Goal: Task Accomplishment & Management: Manage account settings

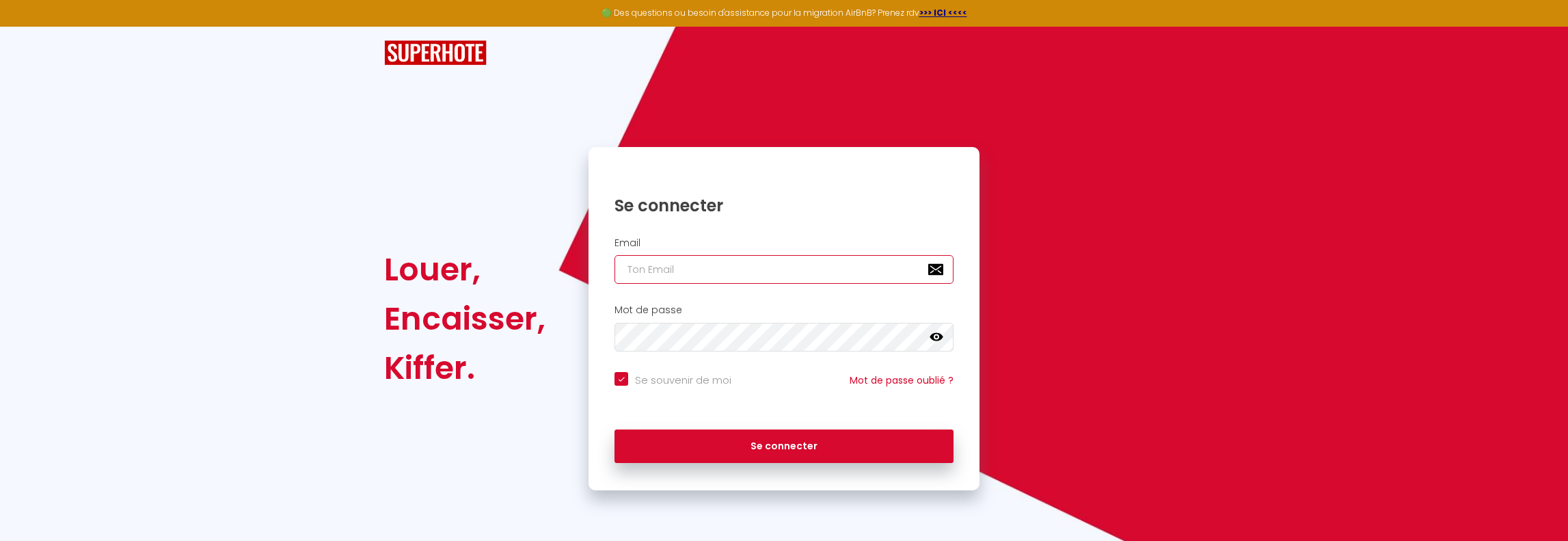
click at [695, 267] on input "email" at bounding box center [784, 269] width 339 height 29
type input "p"
checkbox input "true"
type input "pe"
checkbox input "true"
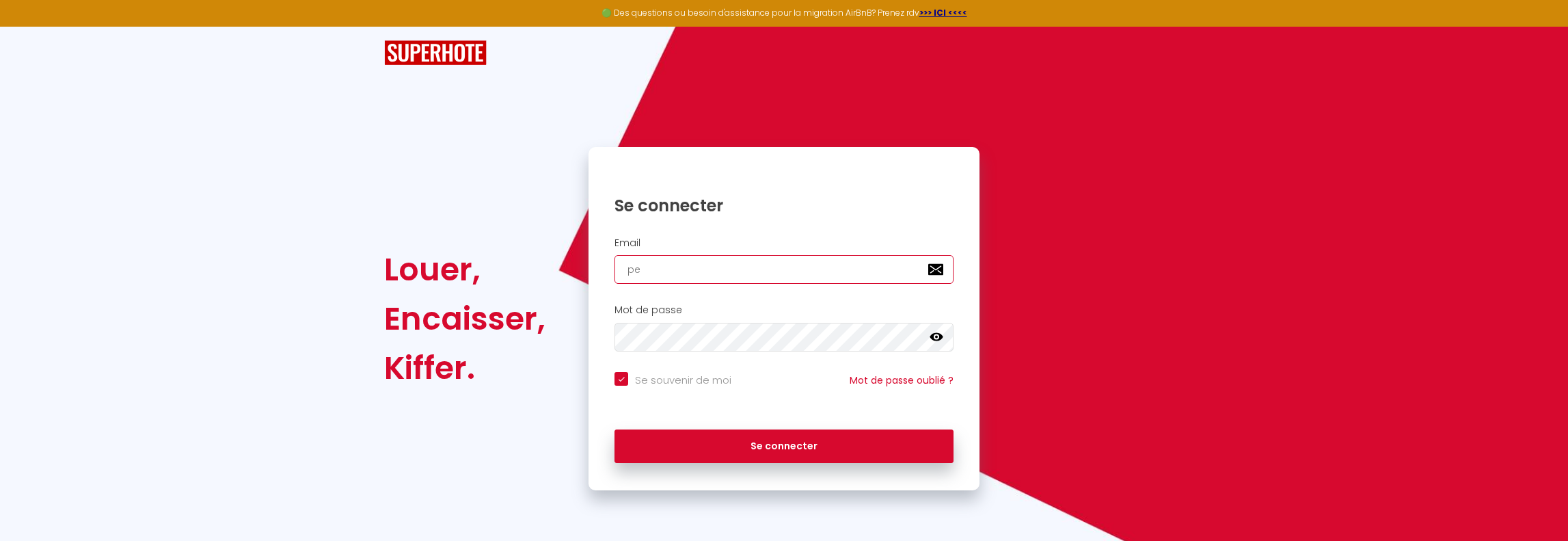
type input "pet"
checkbox input "true"
type input "peta"
checkbox input "true"
type input "petam"
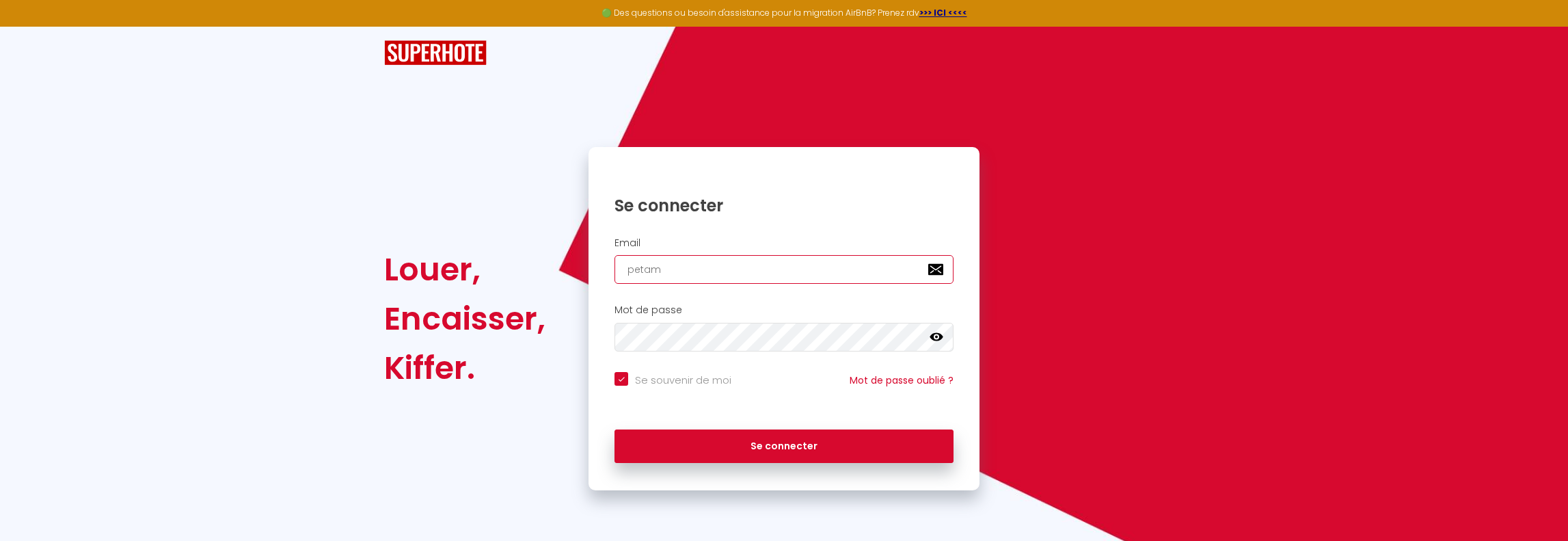
checkbox input "true"
type input "petame"
checkbox input "true"
type input "petamen"
checkbox input "true"
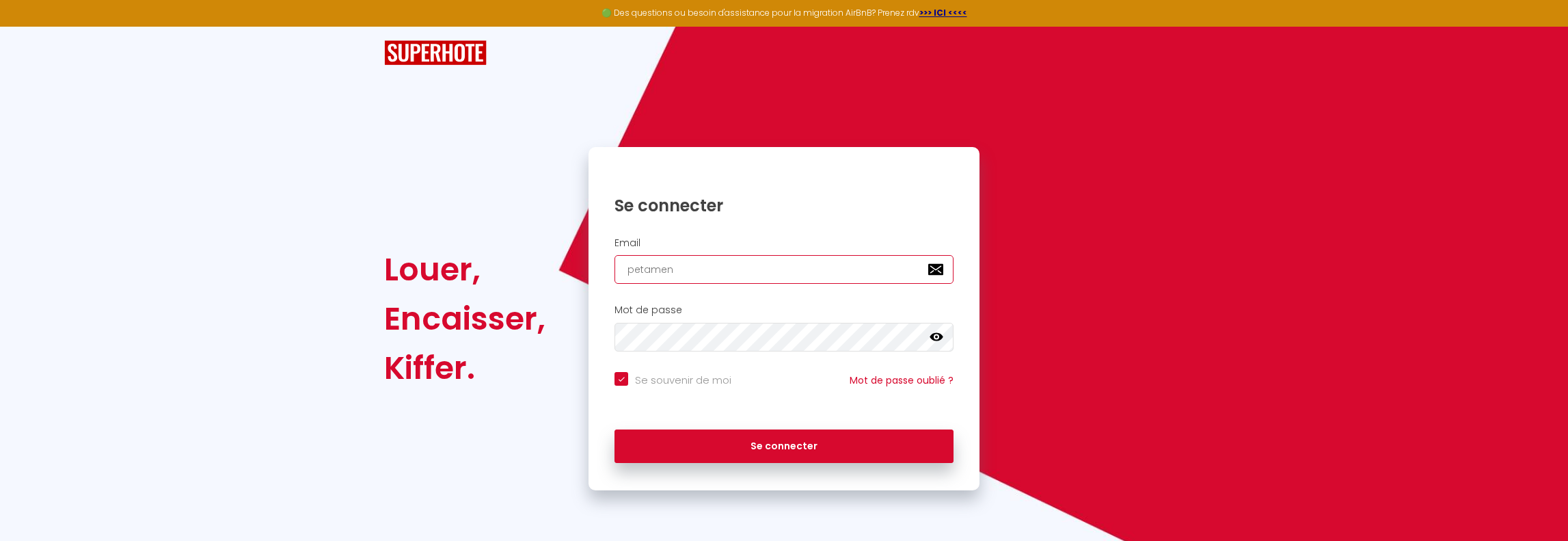
type input "petament"
checkbox input "true"
type input "petamentt"
checkbox input "true"
type input "petamentth"
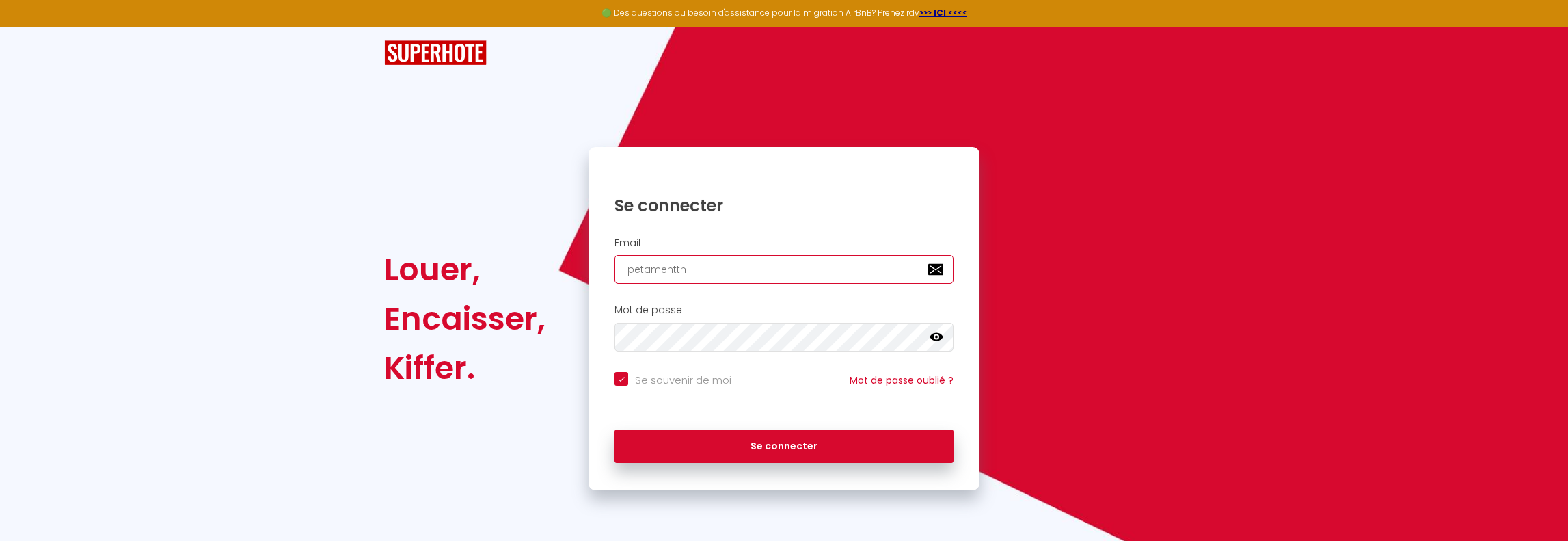
checkbox input "true"
type input "petamentthi"
checkbox input "true"
type input "petamentthie"
checkbox input "true"
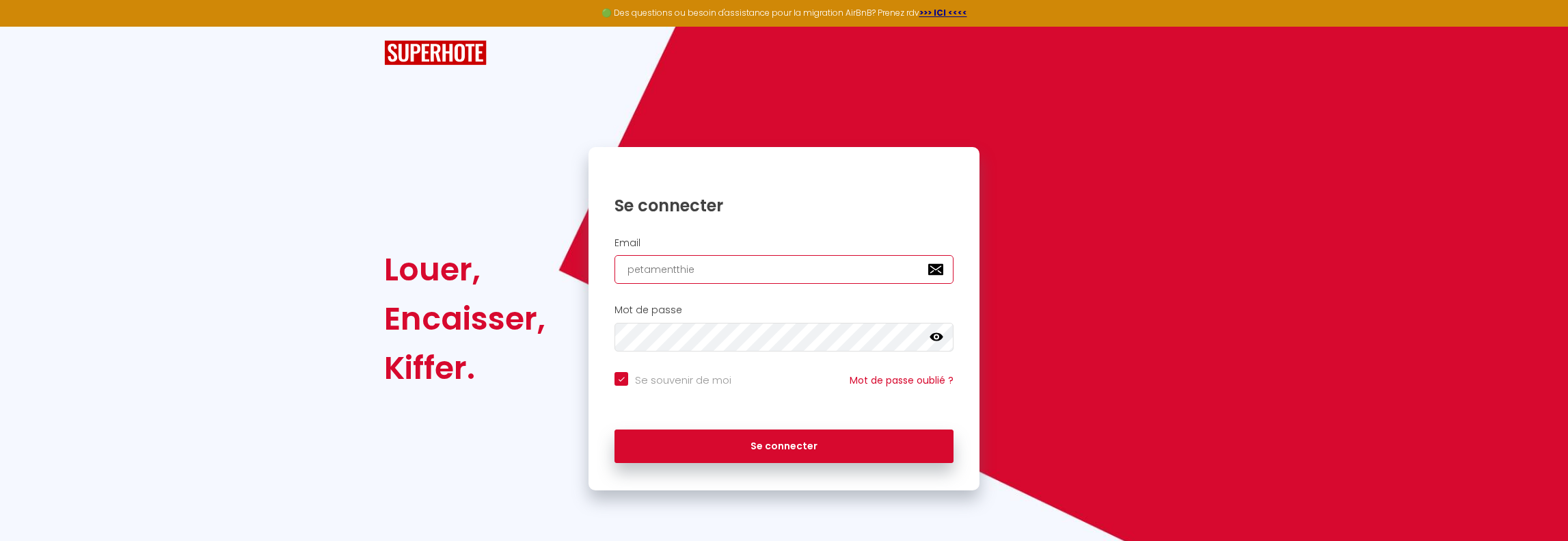
type input "petamentthier"
checkbox input "true"
type input "petamentthierr"
checkbox input "true"
type input "petamentthierry"
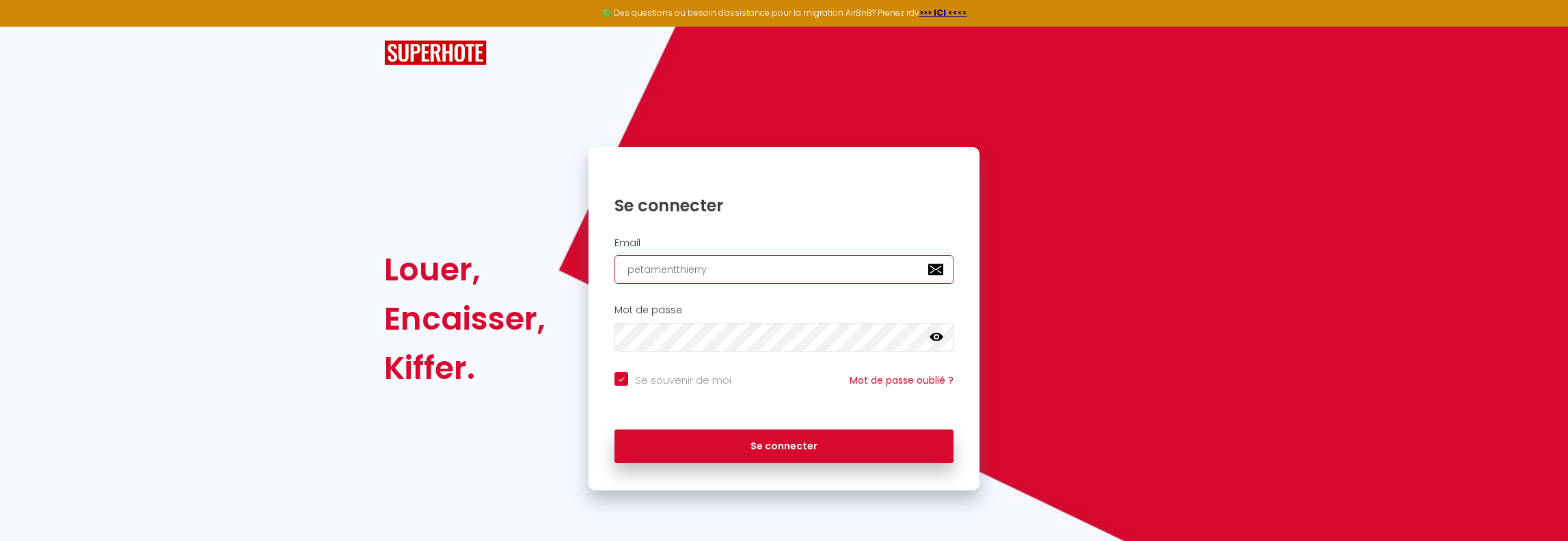
checkbox input "true"
type input "petamentthierry@"
checkbox input "true"
type input "petamentthierry@g"
checkbox input "true"
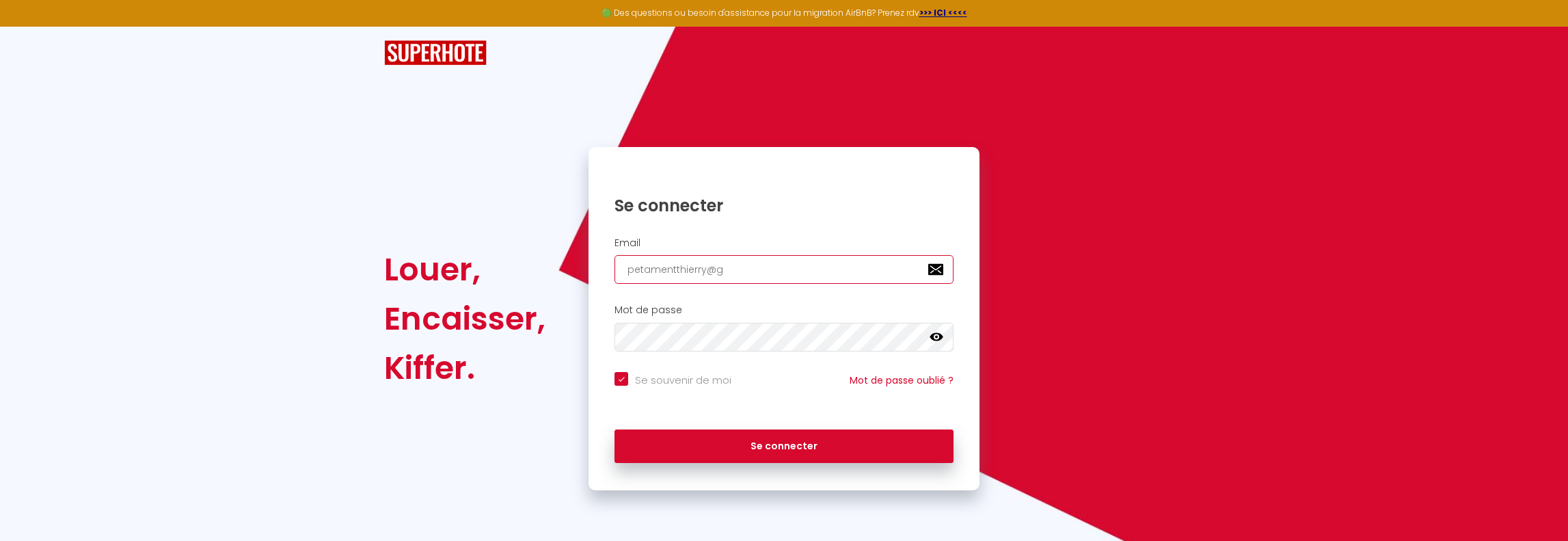
type input "petamentthierry@gm"
checkbox input "true"
type input "petamentthierry@gma"
checkbox input "true"
type input "petamentthierry@gmai"
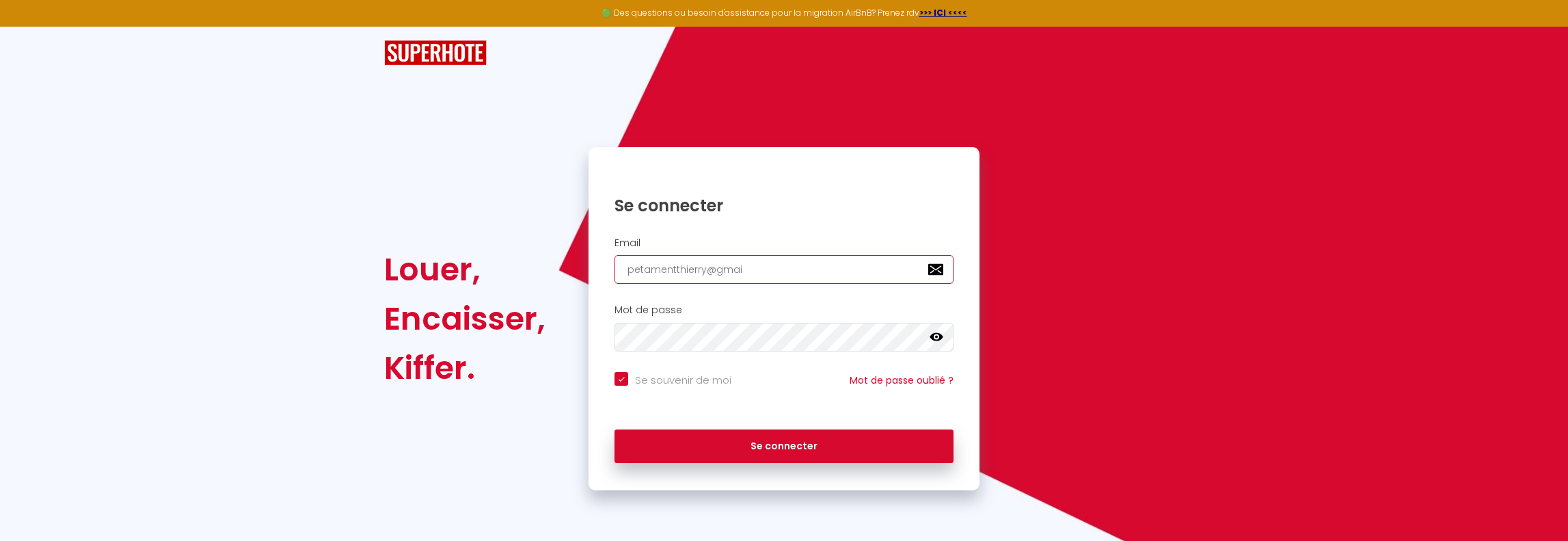
checkbox input "true"
type input "[EMAIL_ADDRESS]"
checkbox input "true"
type input "[EMAIL_ADDRESS]."
checkbox input "true"
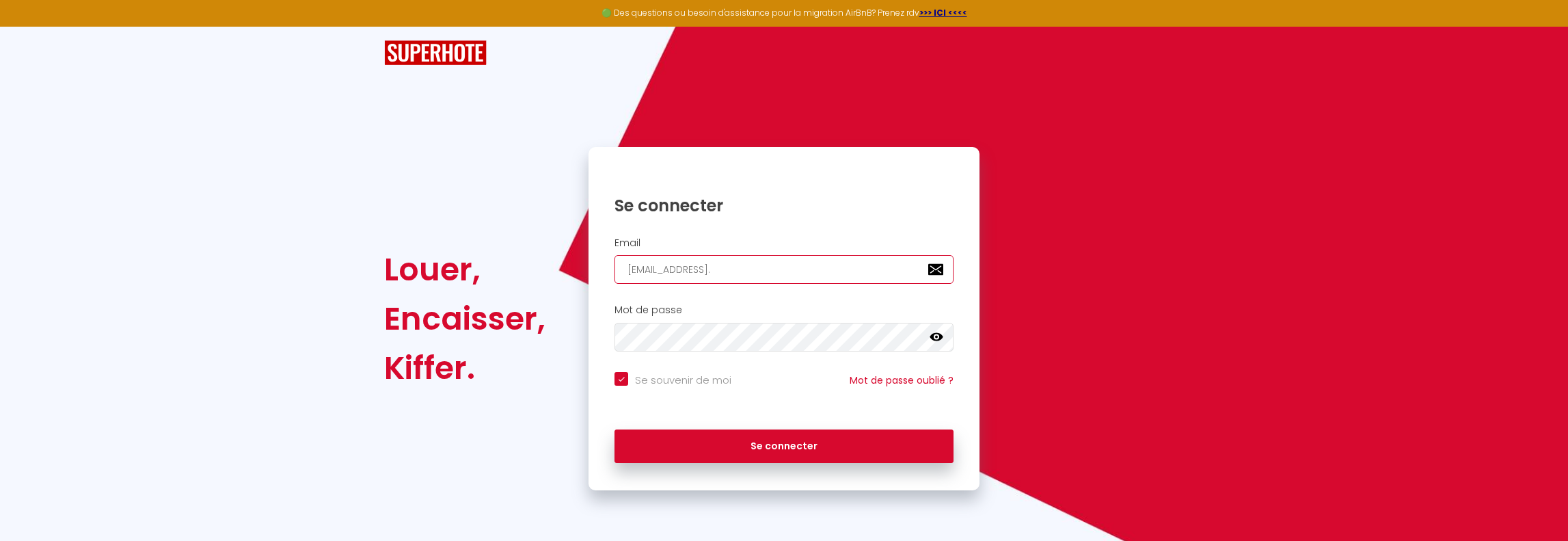
type input "petamentthierry@gmail.c"
checkbox input "true"
type input "[EMAIL_ADDRESS][DOMAIN_NAME]"
checkbox input "true"
type input "[EMAIL_ADDRESS][DOMAIN_NAME]"
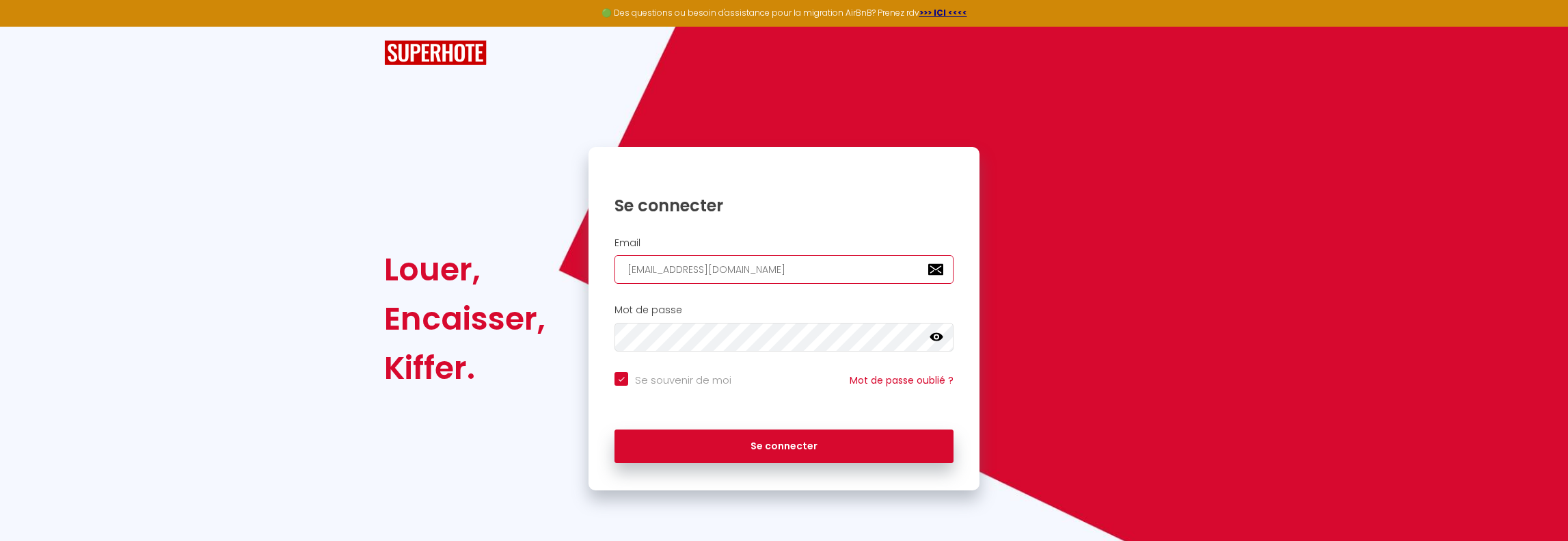
checkbox input "true"
type input "[EMAIL_ADDRESS][DOMAIN_NAME]"
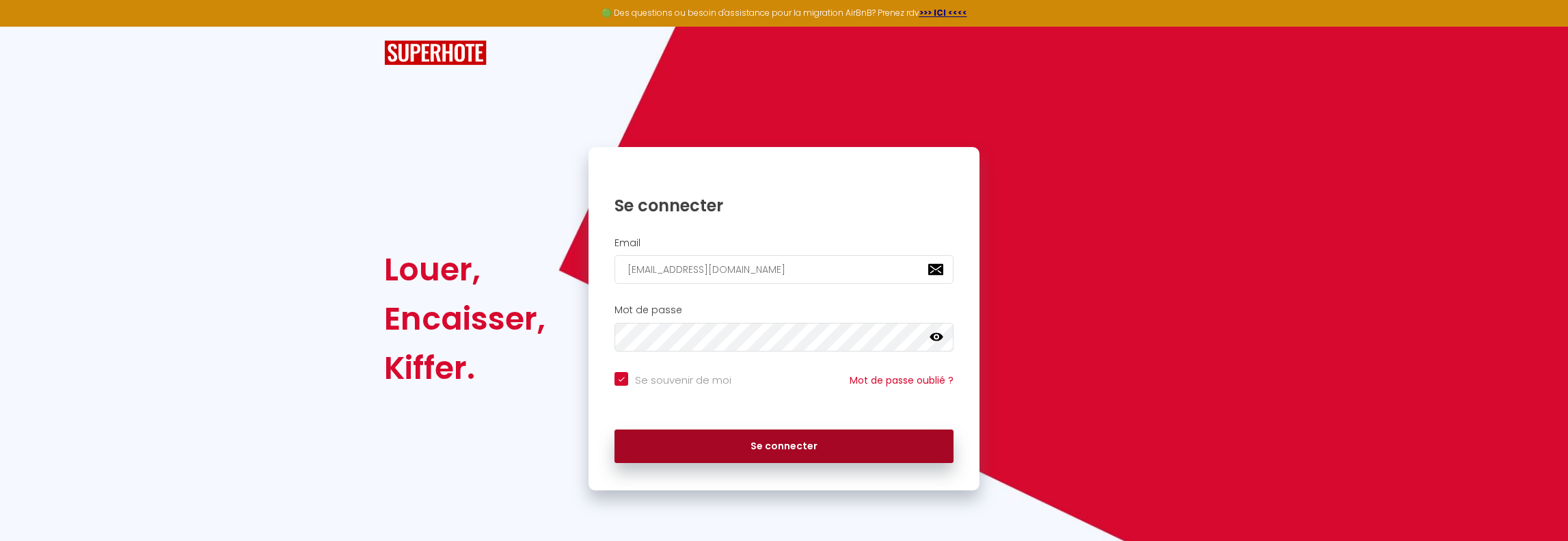
click at [768, 451] on button "Se connecter" at bounding box center [784, 447] width 339 height 34
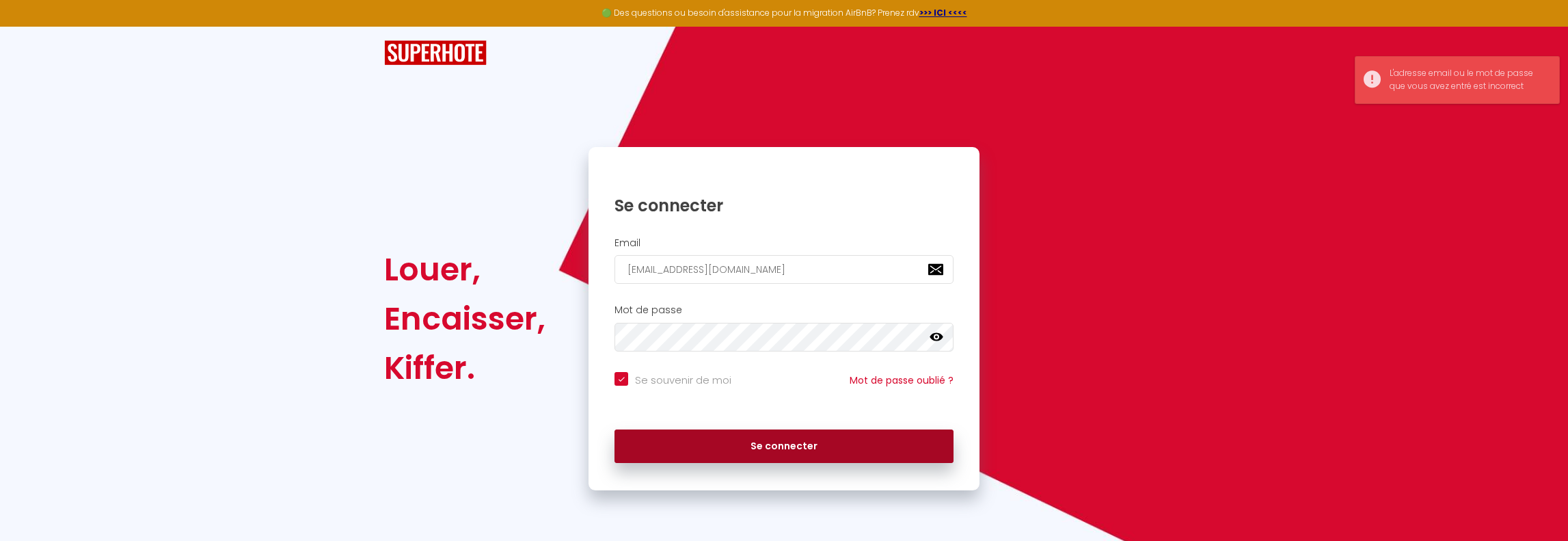
click at [752, 448] on button "Se connecter" at bounding box center [784, 447] width 339 height 34
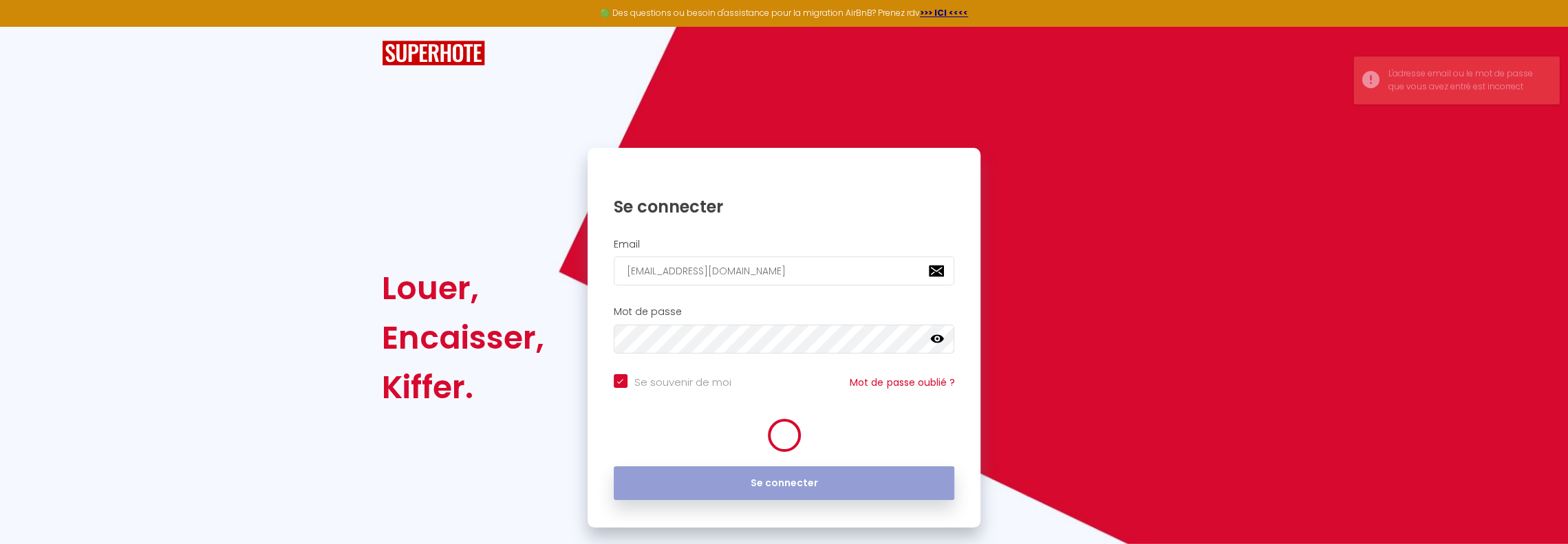
checkbox input "true"
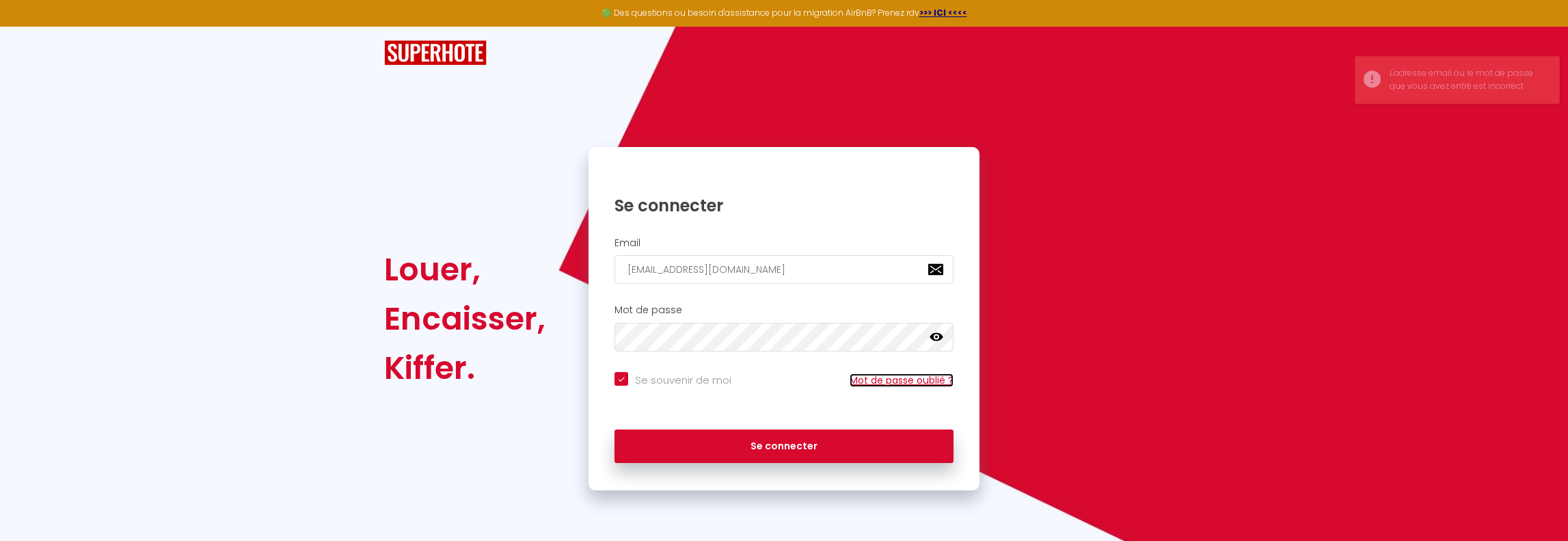
click at [897, 378] on link "Mot de passe oublié ?" at bounding box center [901, 381] width 104 height 13
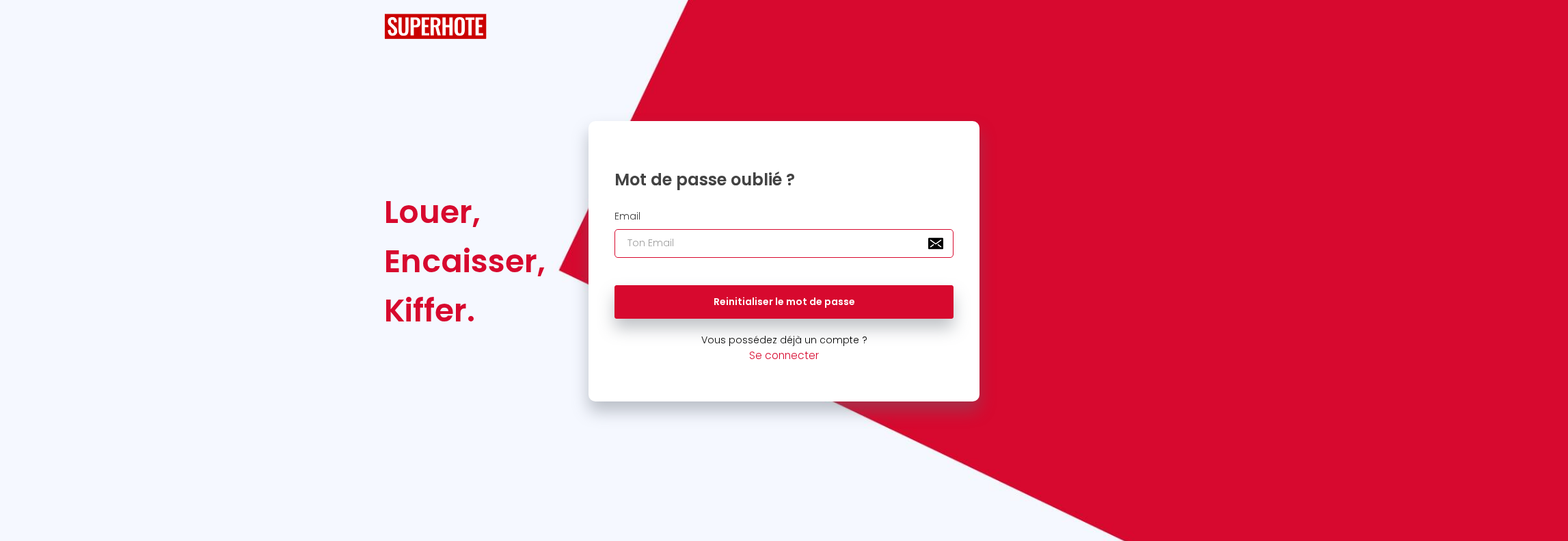
click at [769, 244] on input "email" at bounding box center [784, 243] width 339 height 29
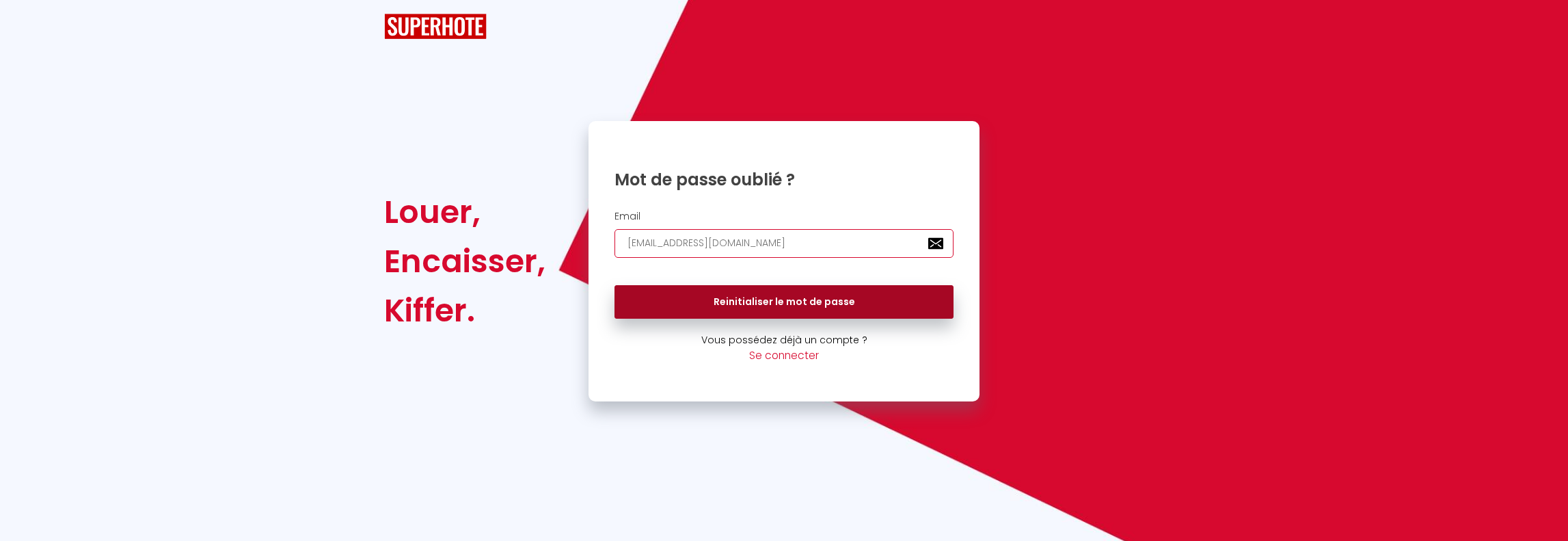
type input "[EMAIL_ADDRESS][DOMAIN_NAME]"
click at [770, 301] on button "Reinitialiser le mot de passe" at bounding box center [784, 302] width 339 height 34
click at [755, 292] on button "Reinitialiser le mot de passe" at bounding box center [784, 302] width 339 height 34
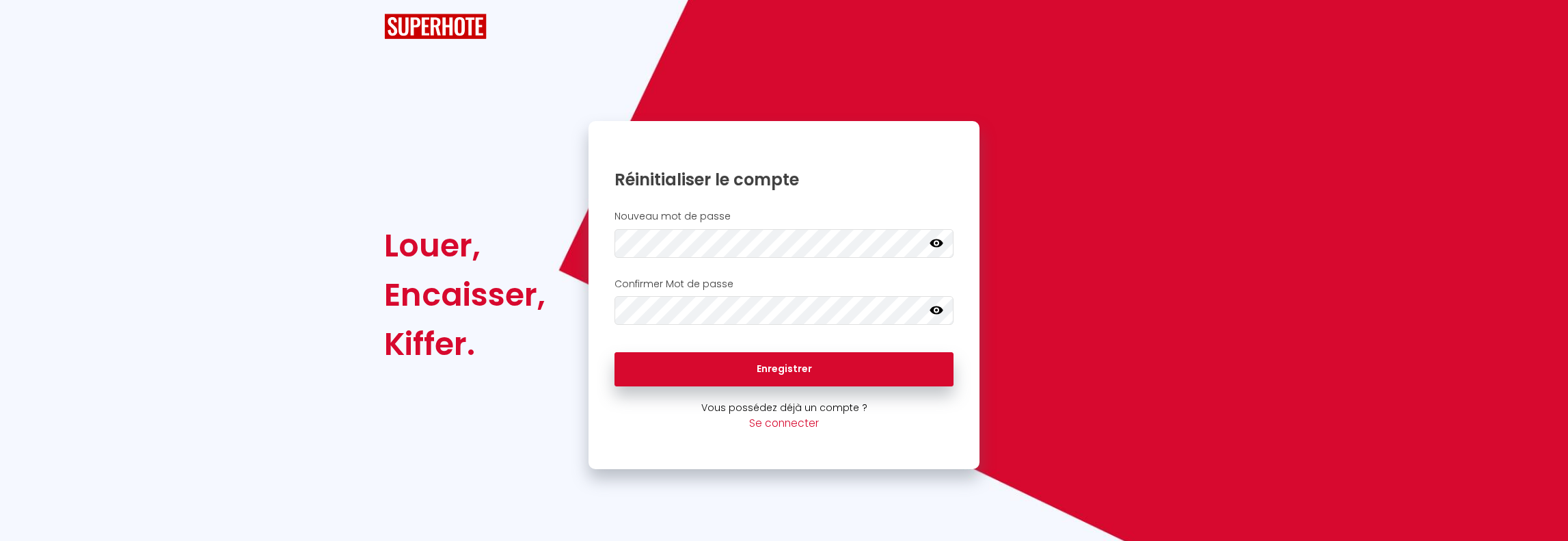
click at [936, 311] on icon at bounding box center [936, 310] width 13 height 13
click at [933, 246] on icon at bounding box center [936, 243] width 13 height 8
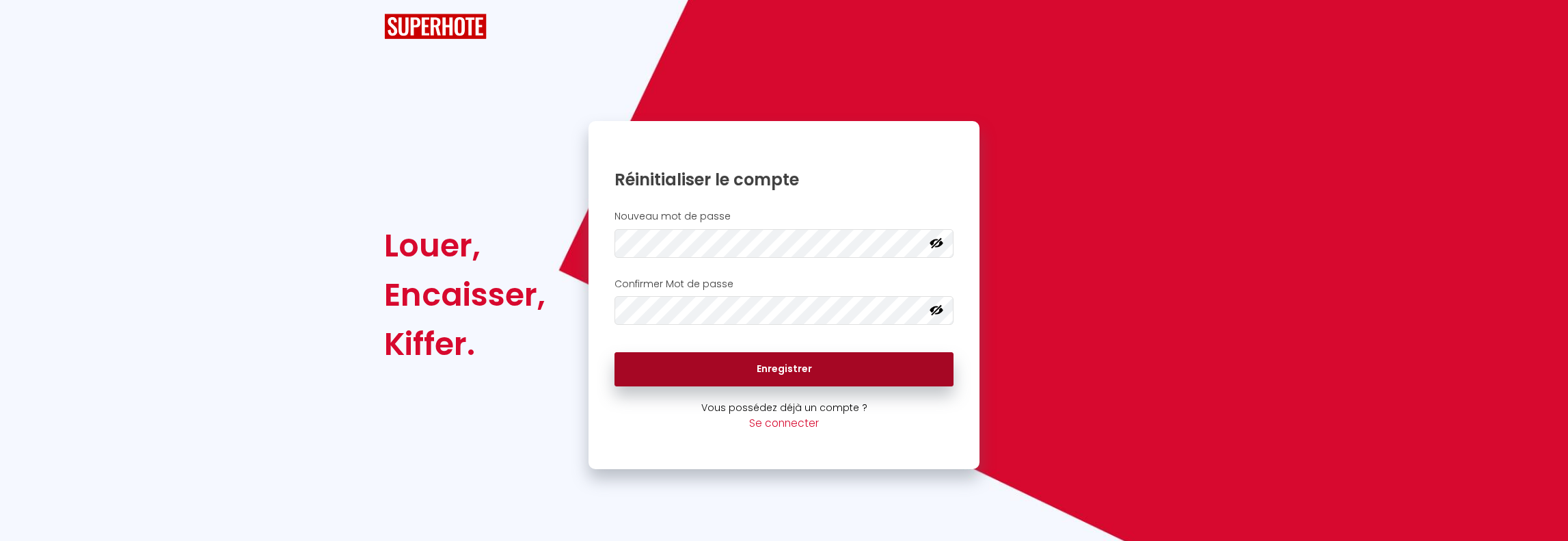
click at [794, 365] on button "Enregistrer" at bounding box center [784, 369] width 339 height 34
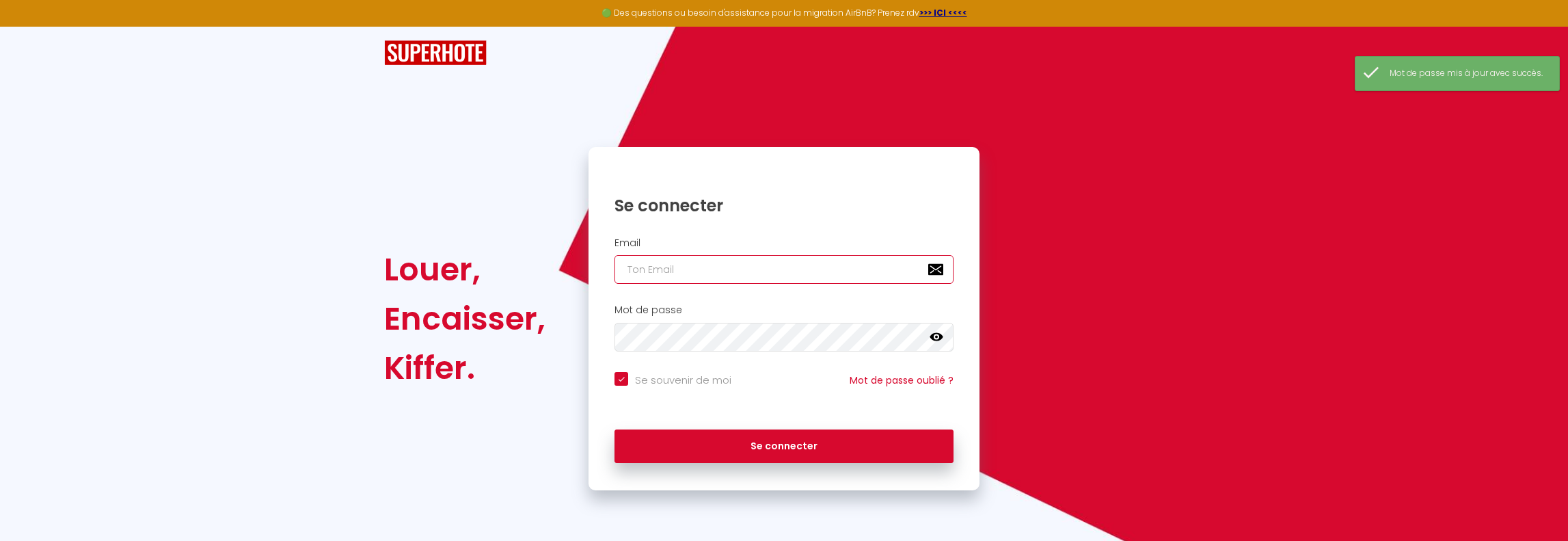
click at [784, 264] on input "email" at bounding box center [784, 269] width 339 height 29
type input "p"
checkbox input "true"
type input "pe"
checkbox input "true"
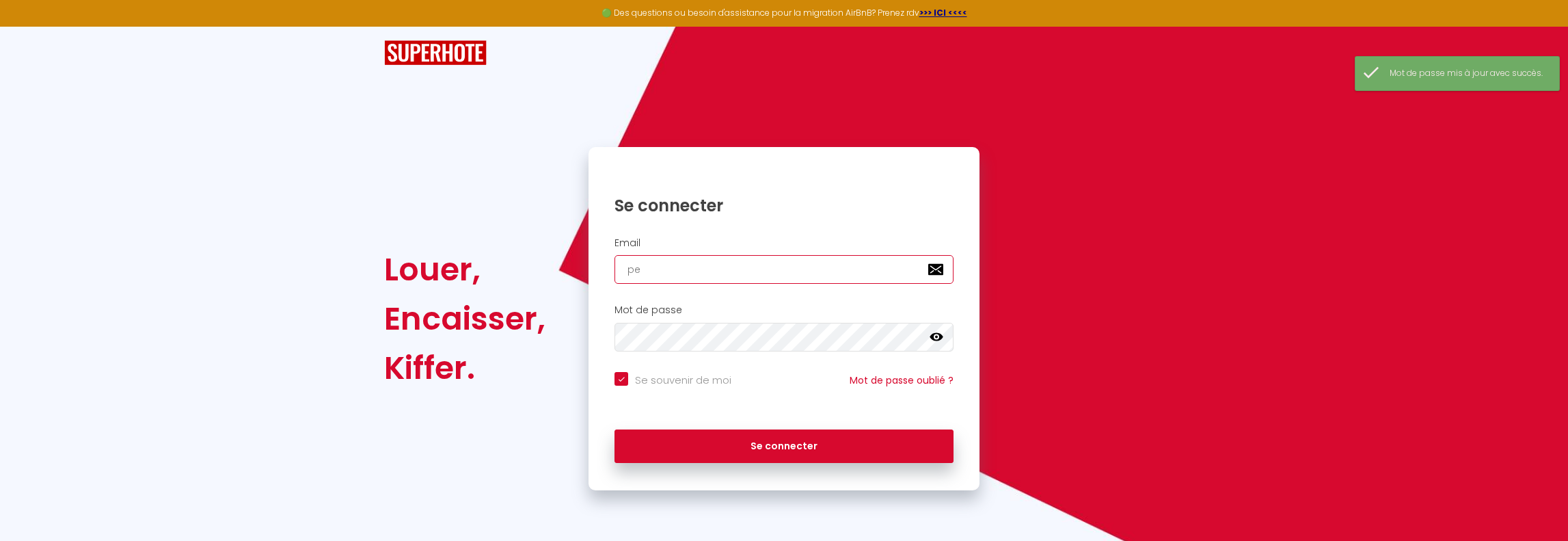
type input "pet"
checkbox input "true"
type input "peta"
checkbox input "true"
type input "petam"
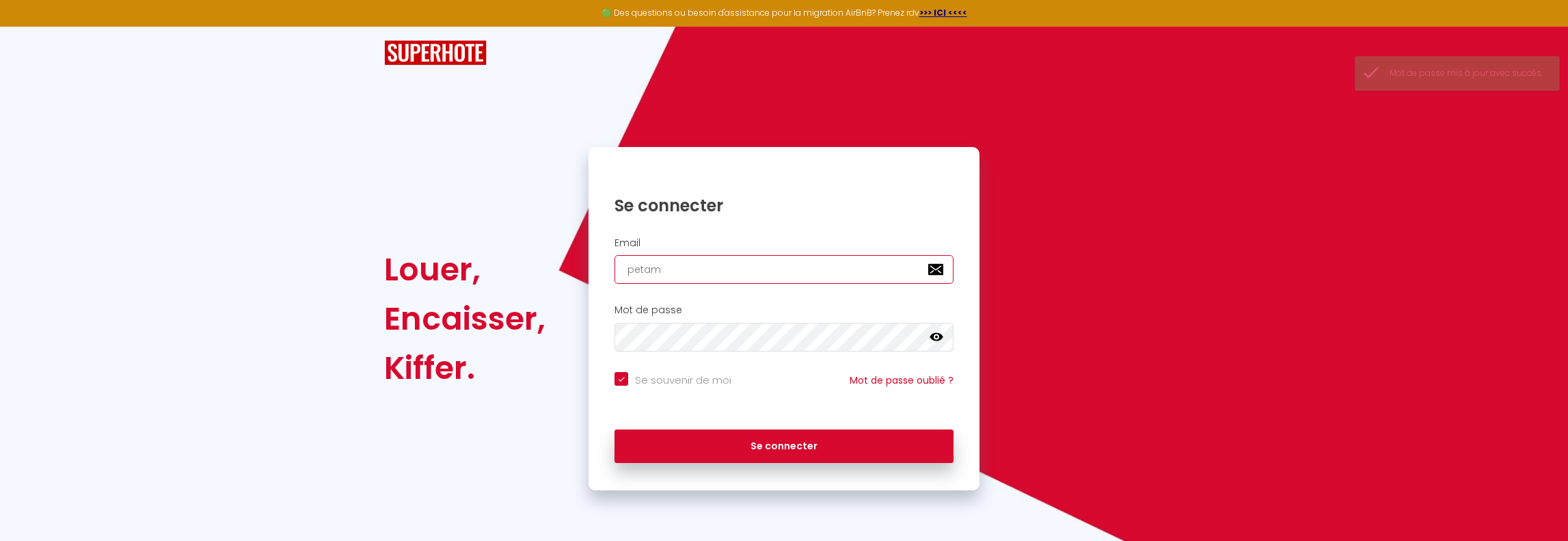
checkbox input "true"
type input "petame"
checkbox input "true"
type input "petamen"
checkbox input "true"
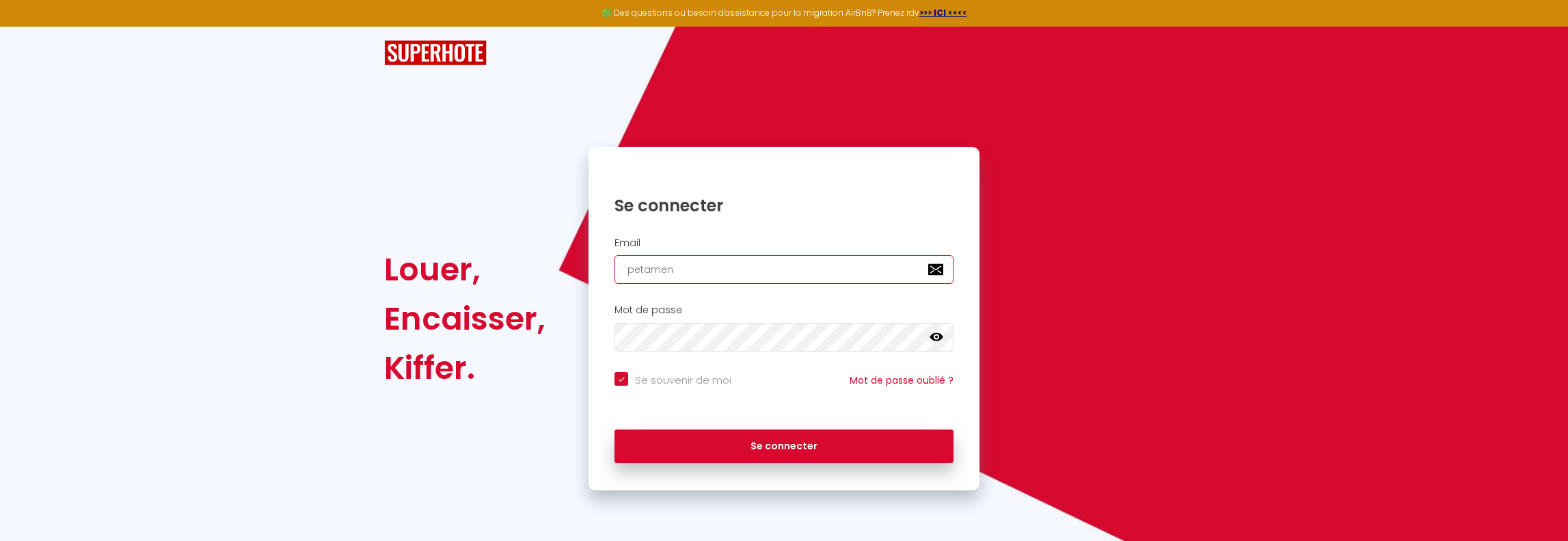
type input "petament"
checkbox input "true"
type input "petamentt"
checkbox input "true"
type input "petamentth"
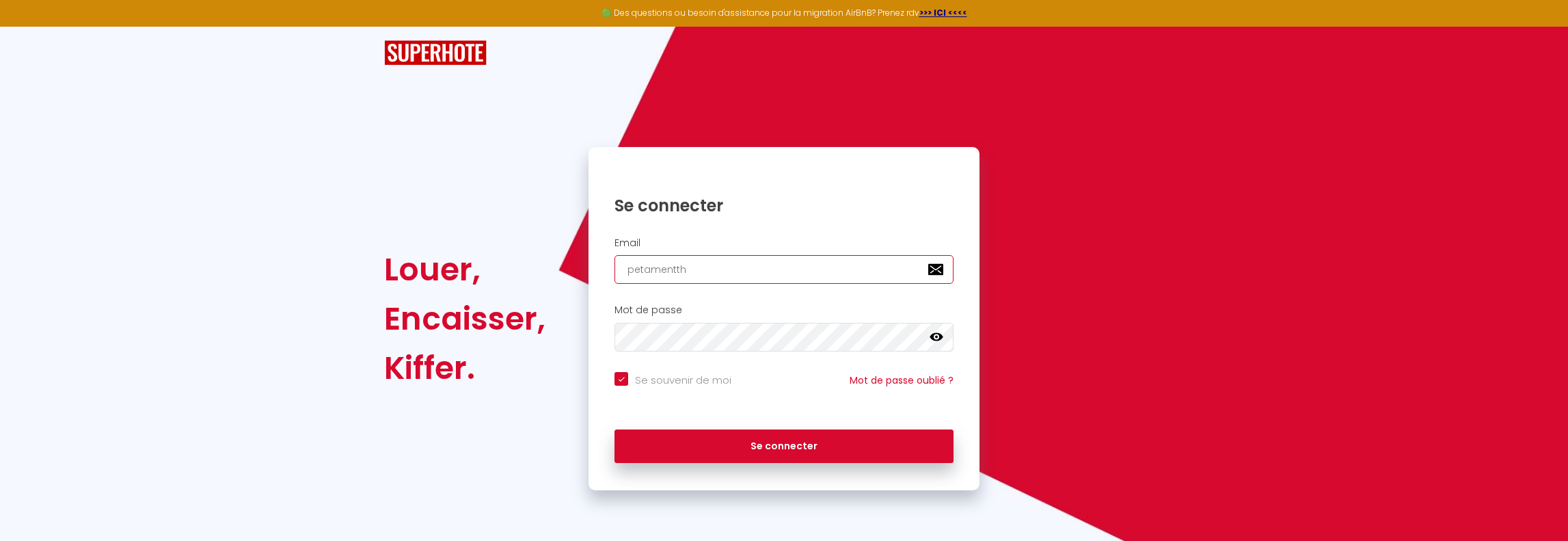
checkbox input "true"
type input "petamentthi"
checkbox input "true"
type input "petamentthie"
checkbox input "true"
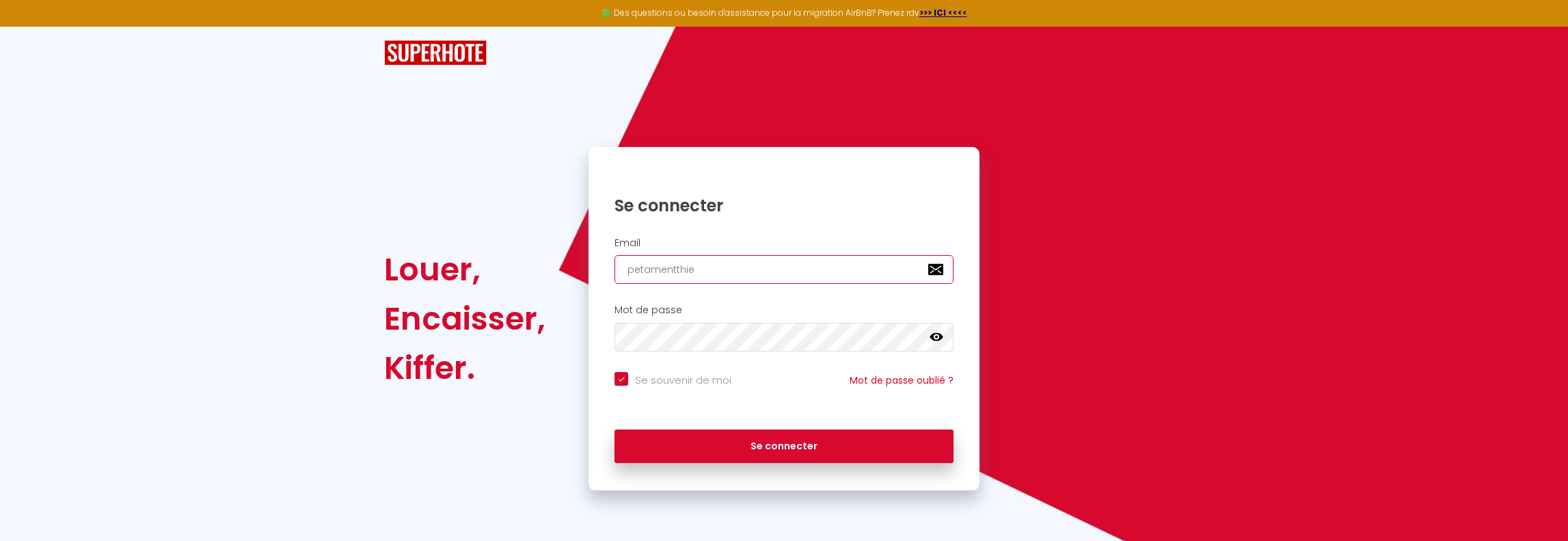
type input "petamentthier"
checkbox input "true"
type input "petamentthierr"
checkbox input "true"
type input "petamentthierry"
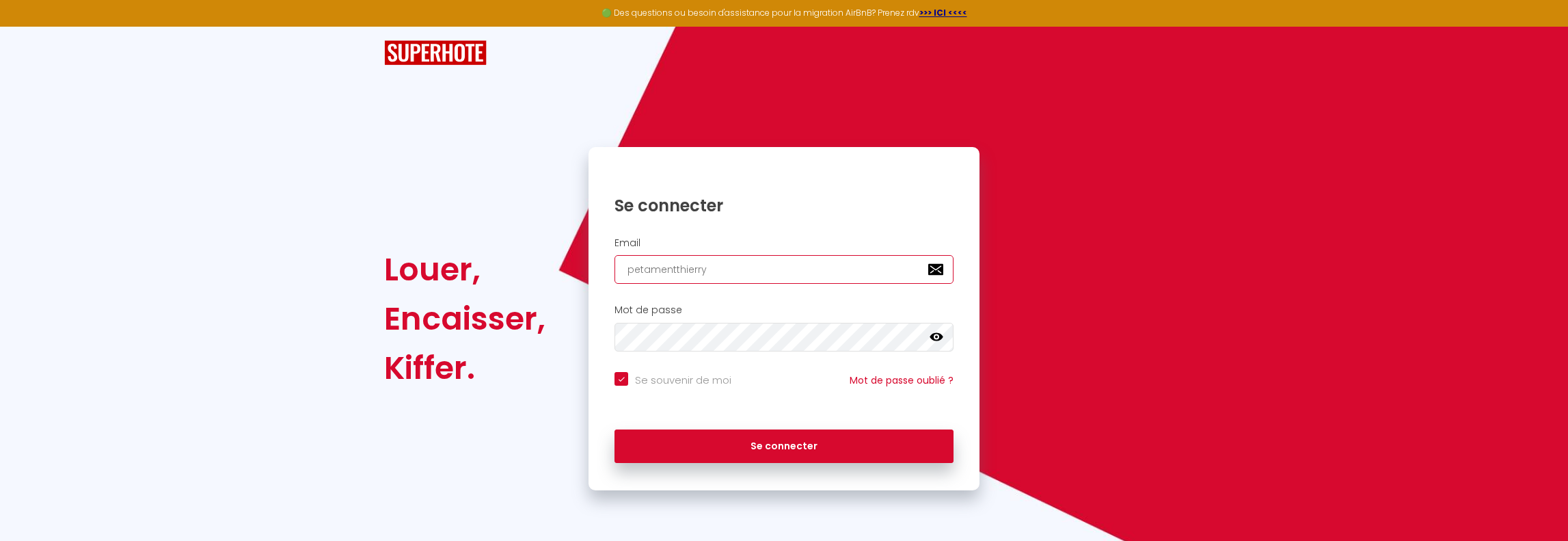
checkbox input "true"
type input "petamentthierry@"
checkbox input "true"
type input "petamentthierry@g"
checkbox input "true"
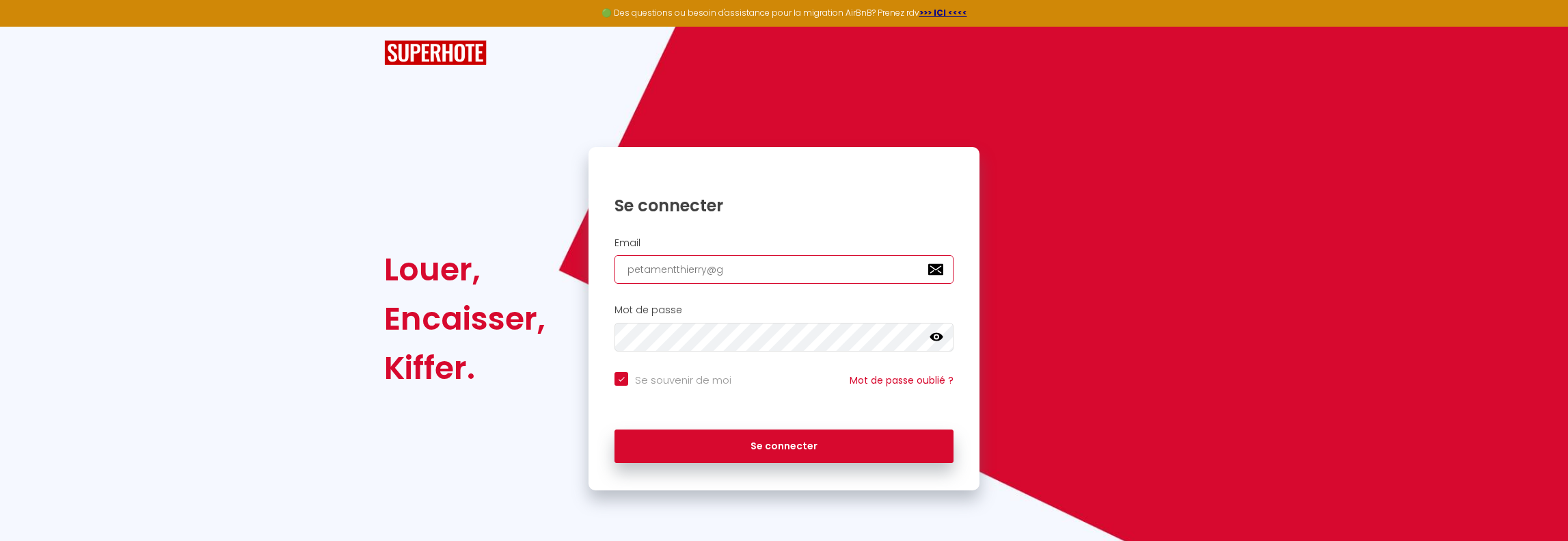
type input "petamentthierry@gm"
checkbox input "true"
type input "petamentthierry@gma"
checkbox input "true"
type input "petamentthierry@gmai"
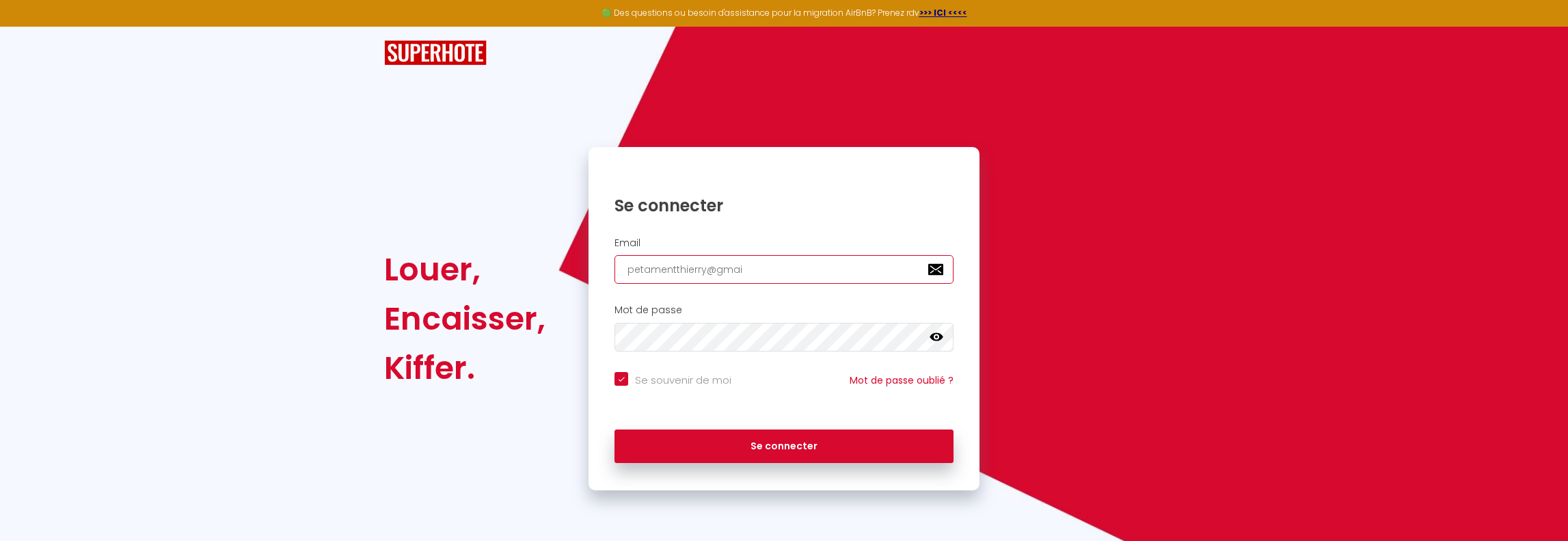
checkbox input "true"
type input "[EMAIL_ADDRESS]"
checkbox input "true"
type input "[EMAIL_ADDRESS]."
checkbox input "true"
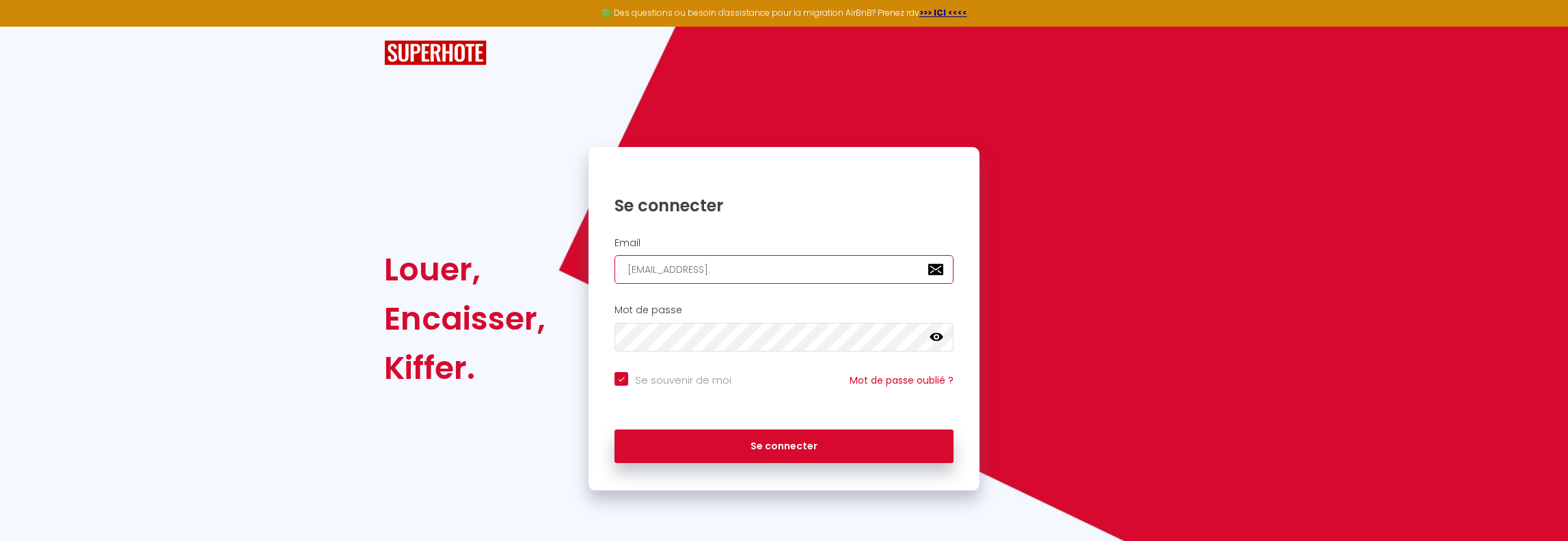
type input "petamentthierry@gmail.c"
checkbox input "true"
type input "[EMAIL_ADDRESS][DOMAIN_NAME]"
checkbox input "true"
type input "[EMAIL_ADDRESS][DOMAIN_NAME]"
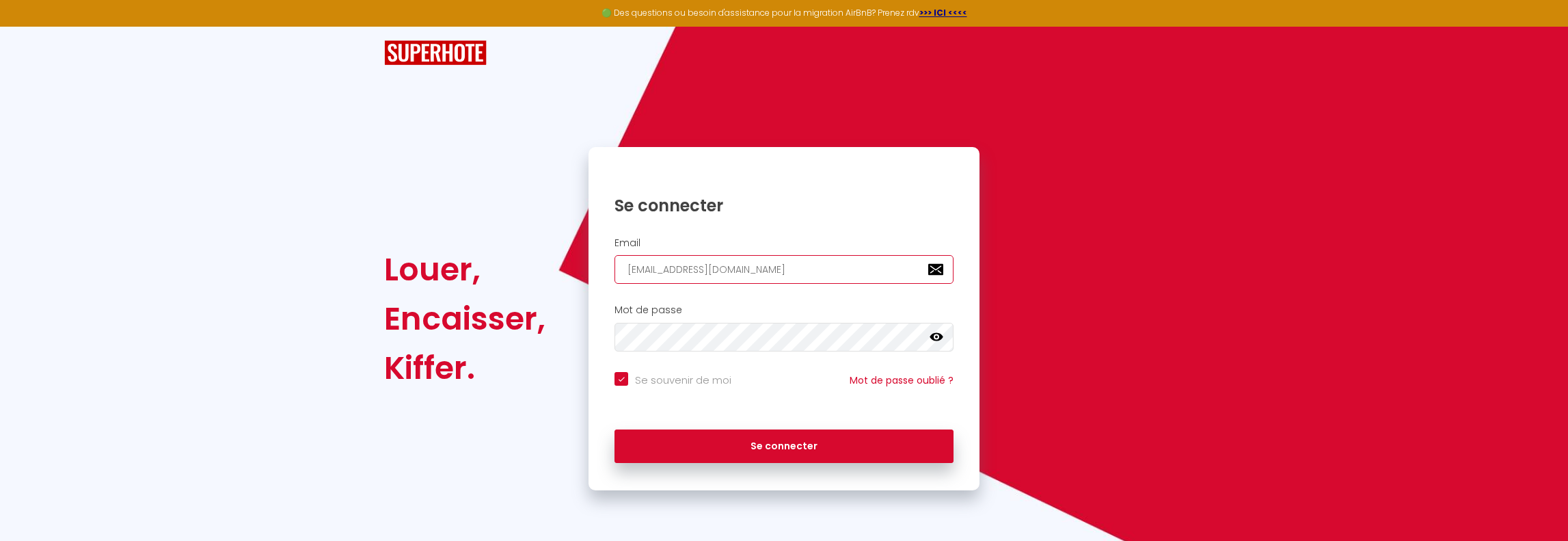
checkbox input "true"
type input "[EMAIL_ADDRESS][DOMAIN_NAME]"
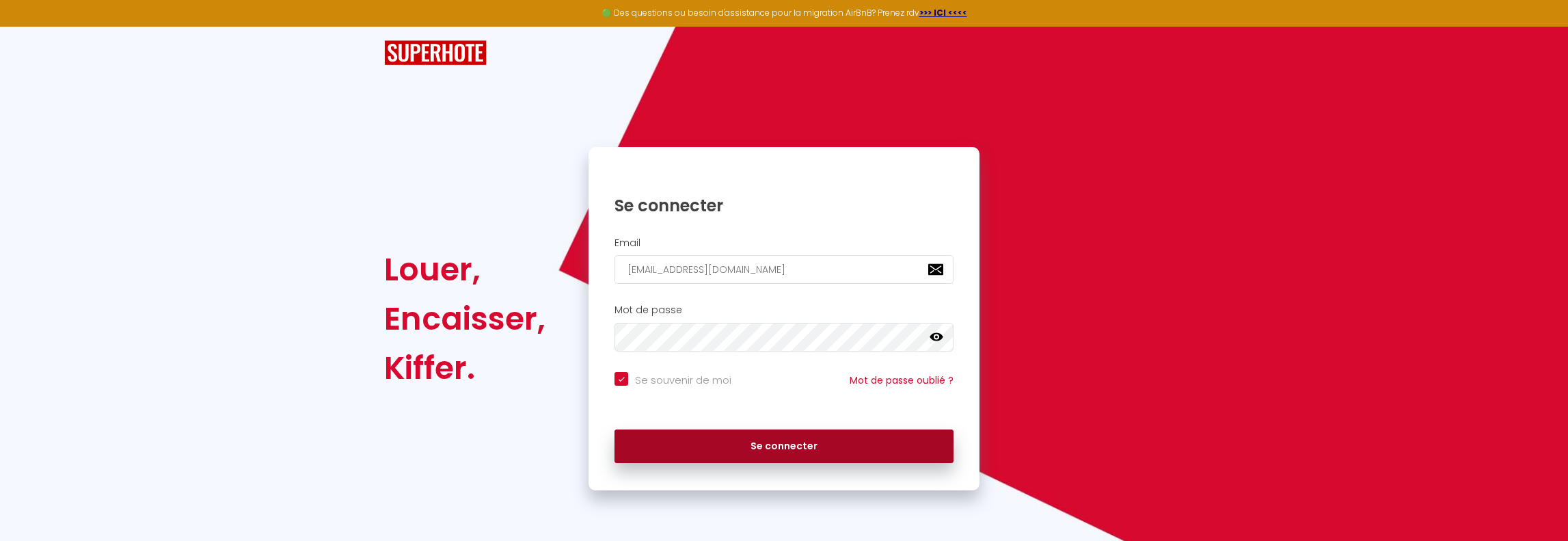
click at [740, 449] on button "Se connecter" at bounding box center [784, 447] width 339 height 34
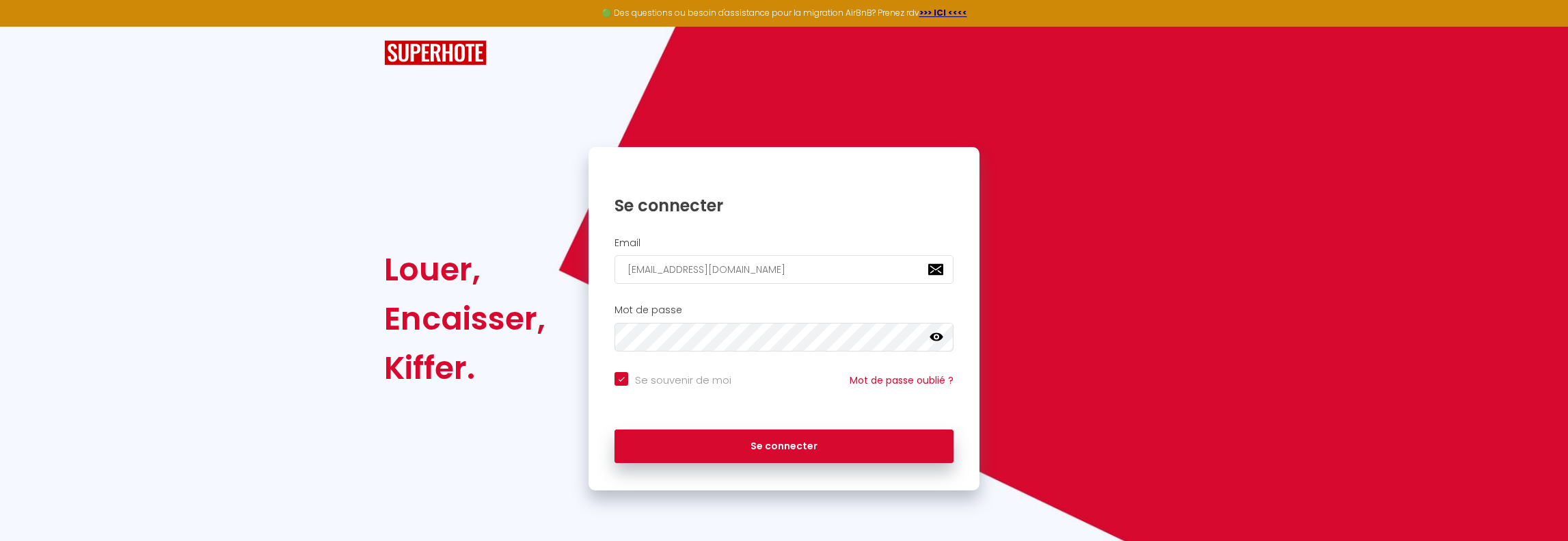
checkbox input "true"
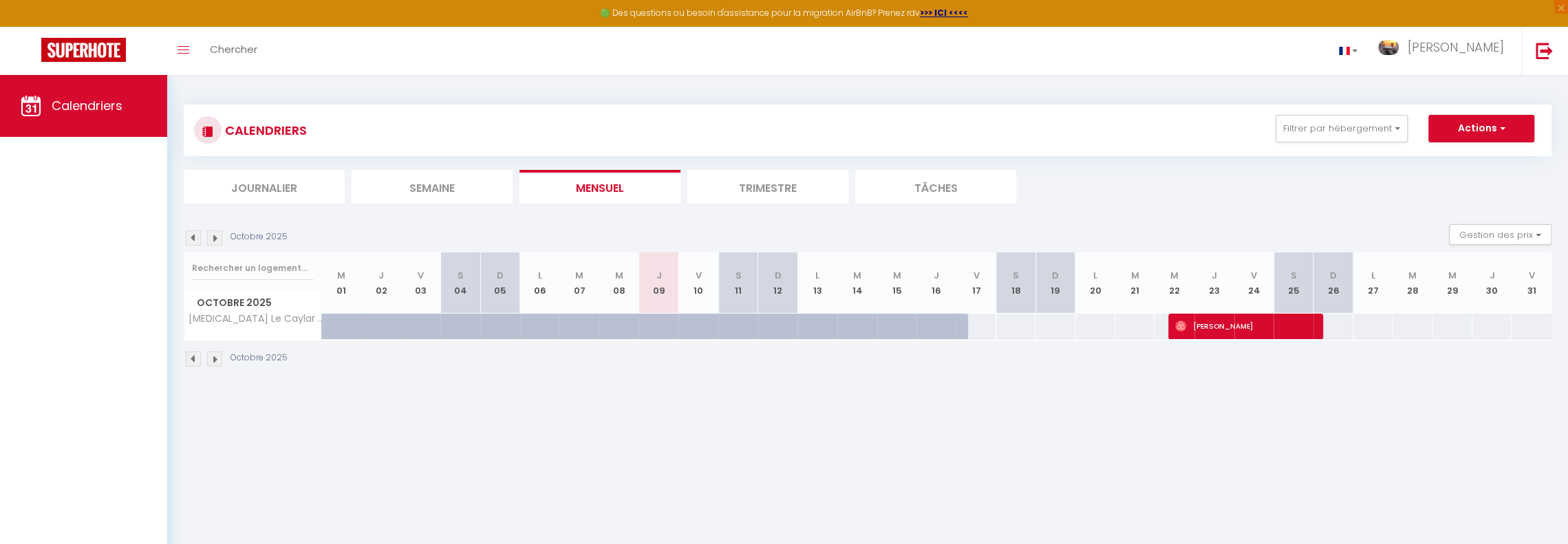
click at [193, 235] on img at bounding box center [194, 238] width 15 height 15
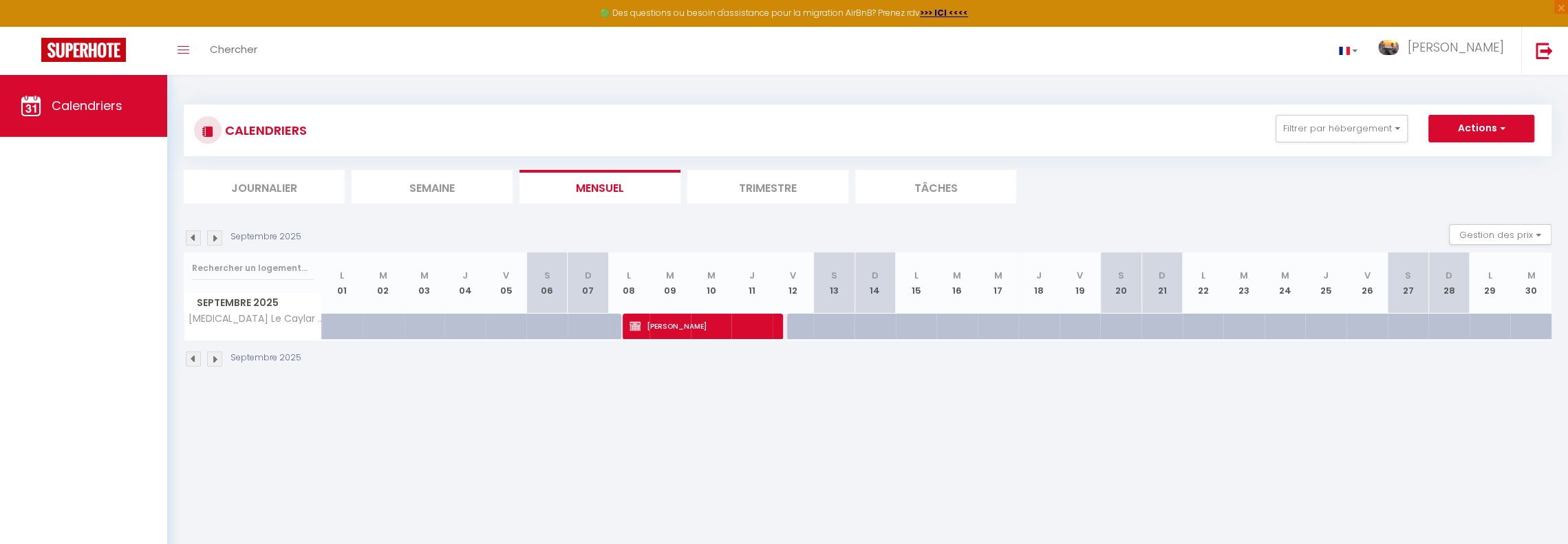
click at [193, 235] on img at bounding box center [194, 238] width 15 height 15
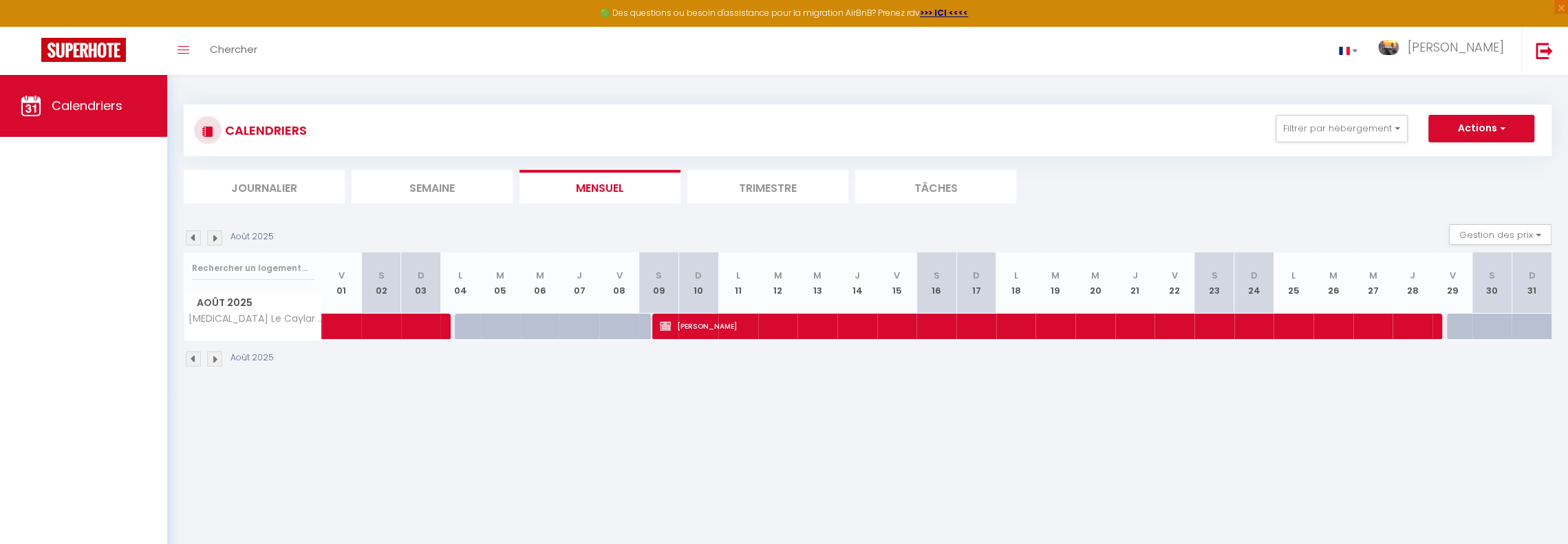
click at [193, 240] on img at bounding box center [194, 238] width 15 height 15
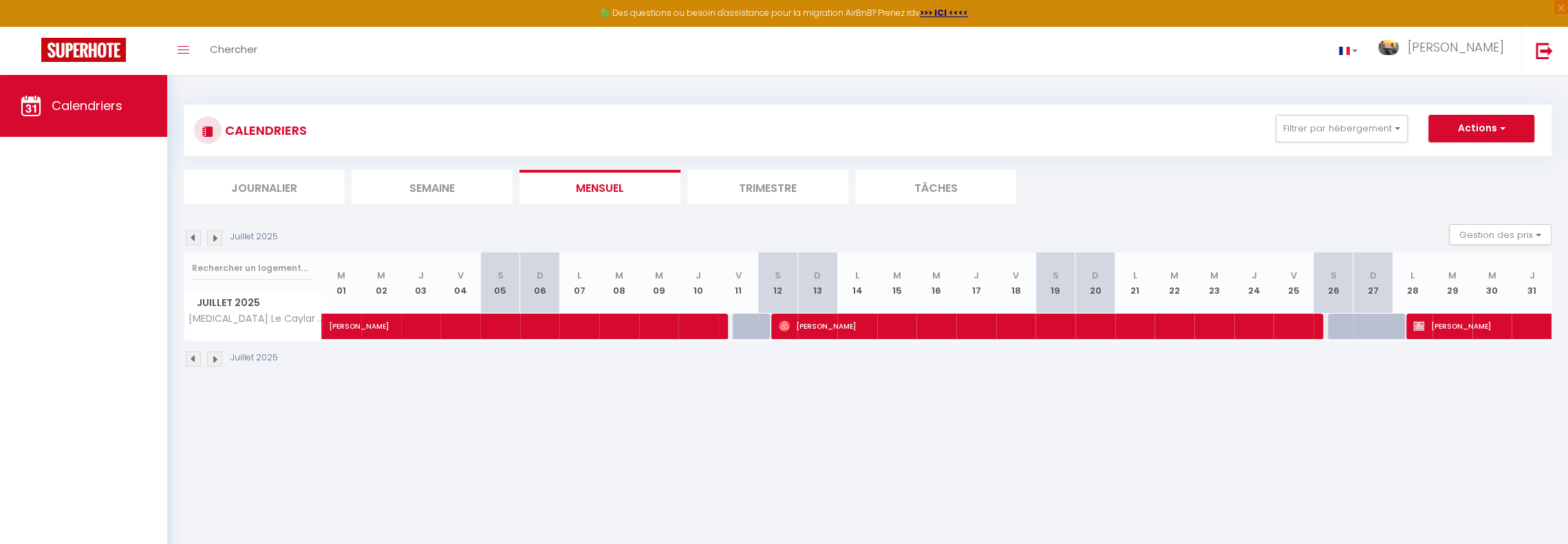
click at [212, 242] on img at bounding box center [215, 238] width 15 height 15
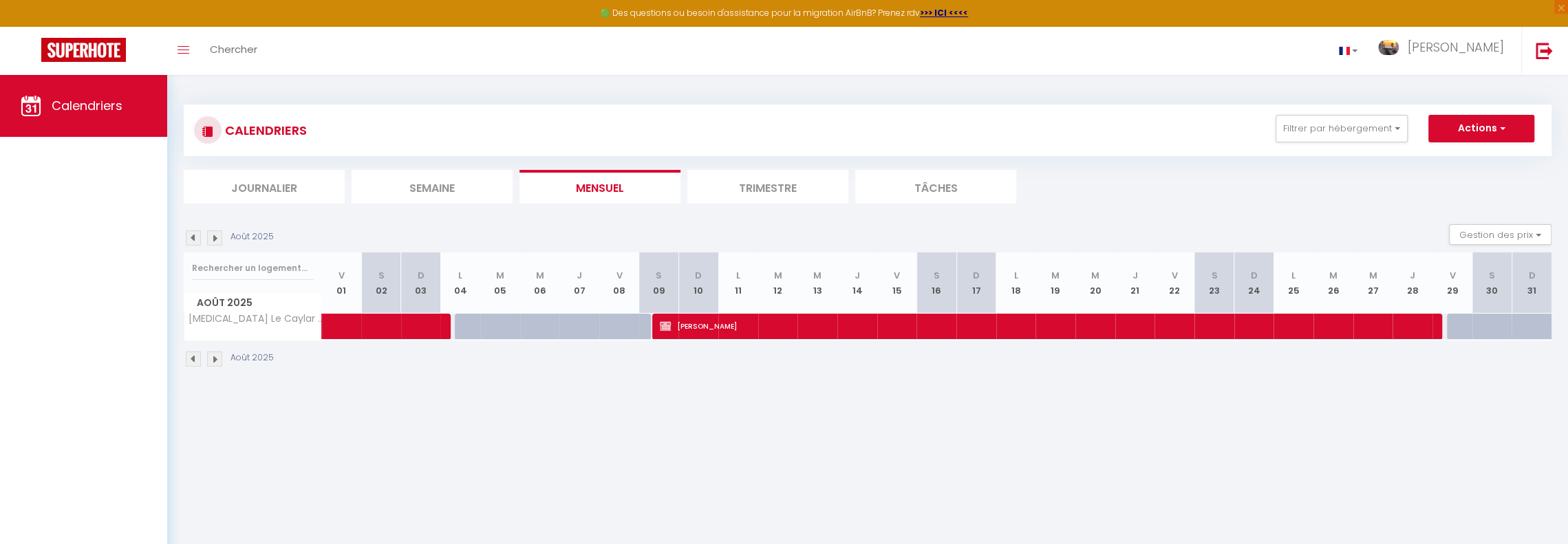
click at [192, 236] on img at bounding box center [194, 238] width 15 height 15
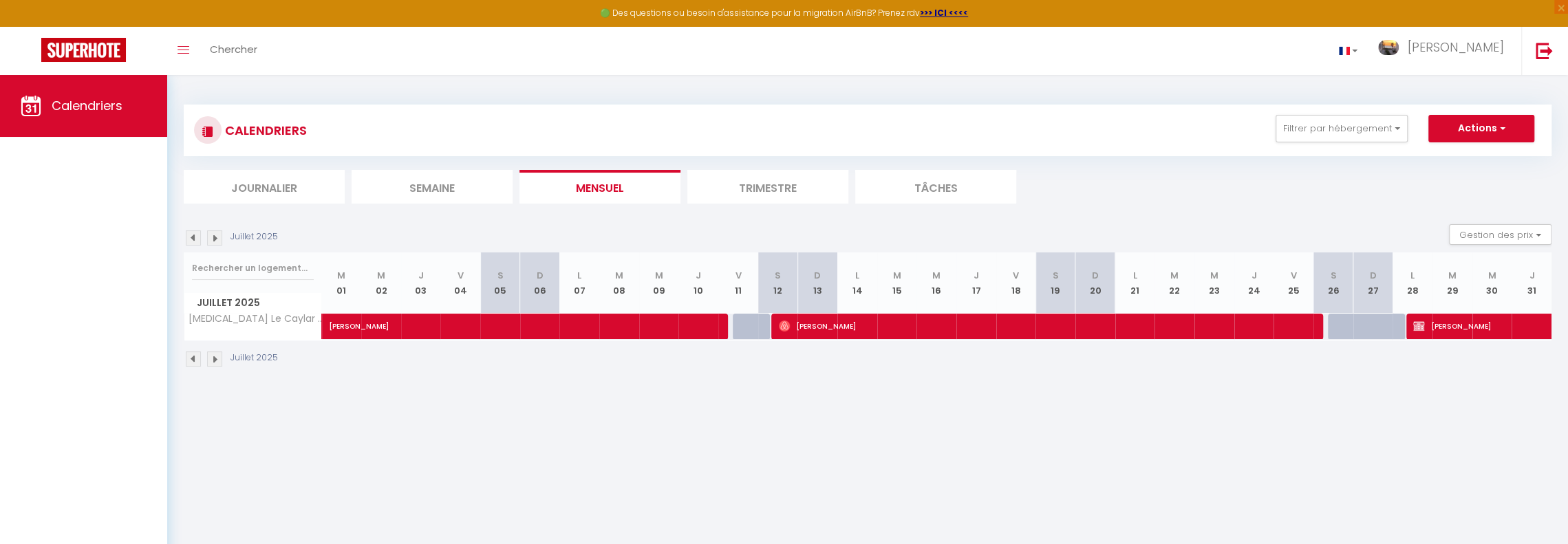
click at [215, 235] on img at bounding box center [215, 238] width 15 height 15
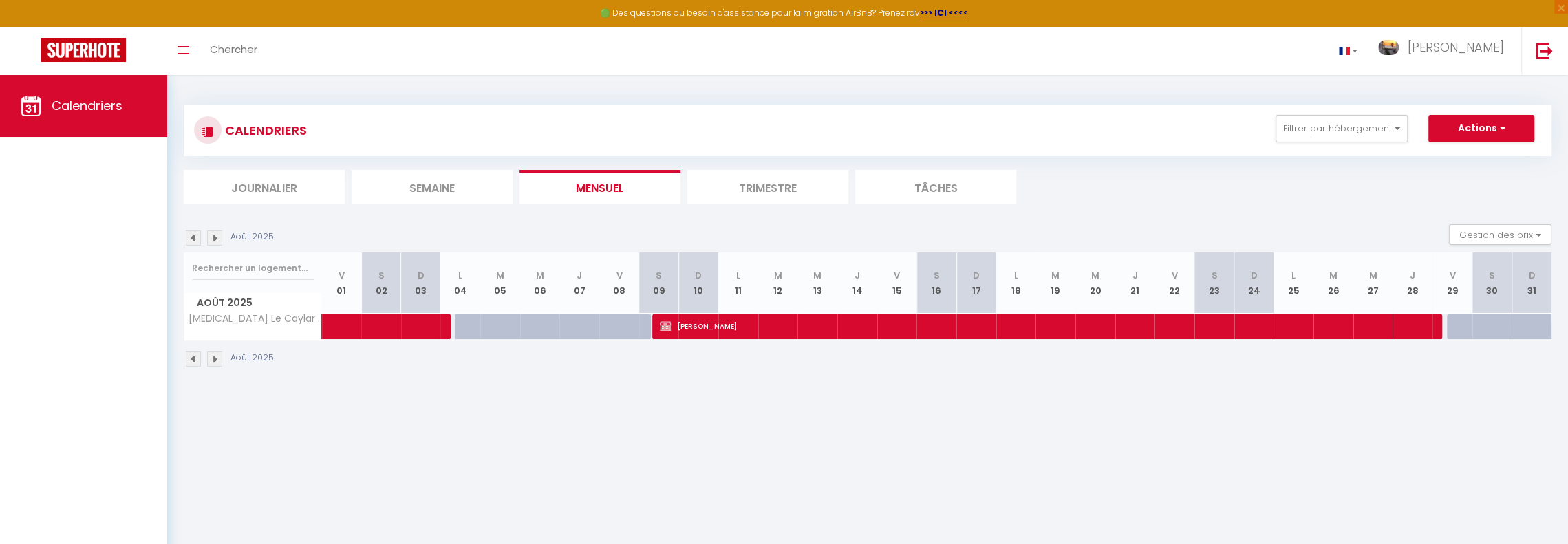
click at [218, 236] on img at bounding box center [215, 238] width 15 height 15
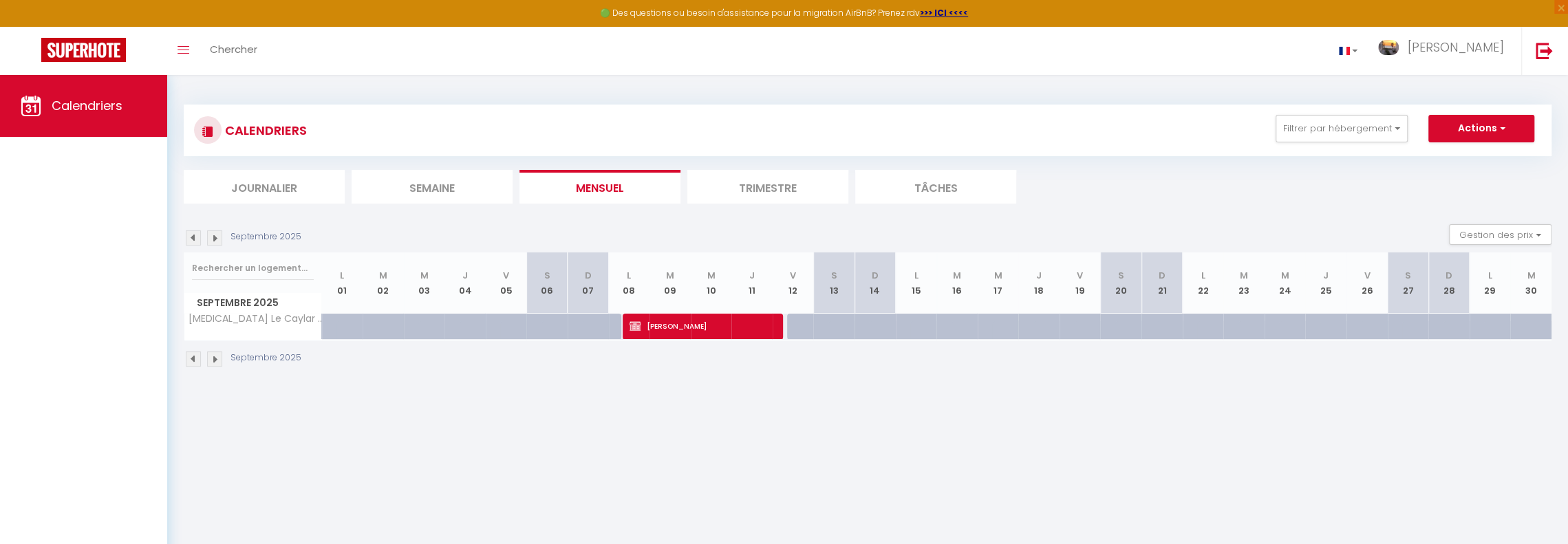
click at [215, 242] on img at bounding box center [215, 238] width 15 height 15
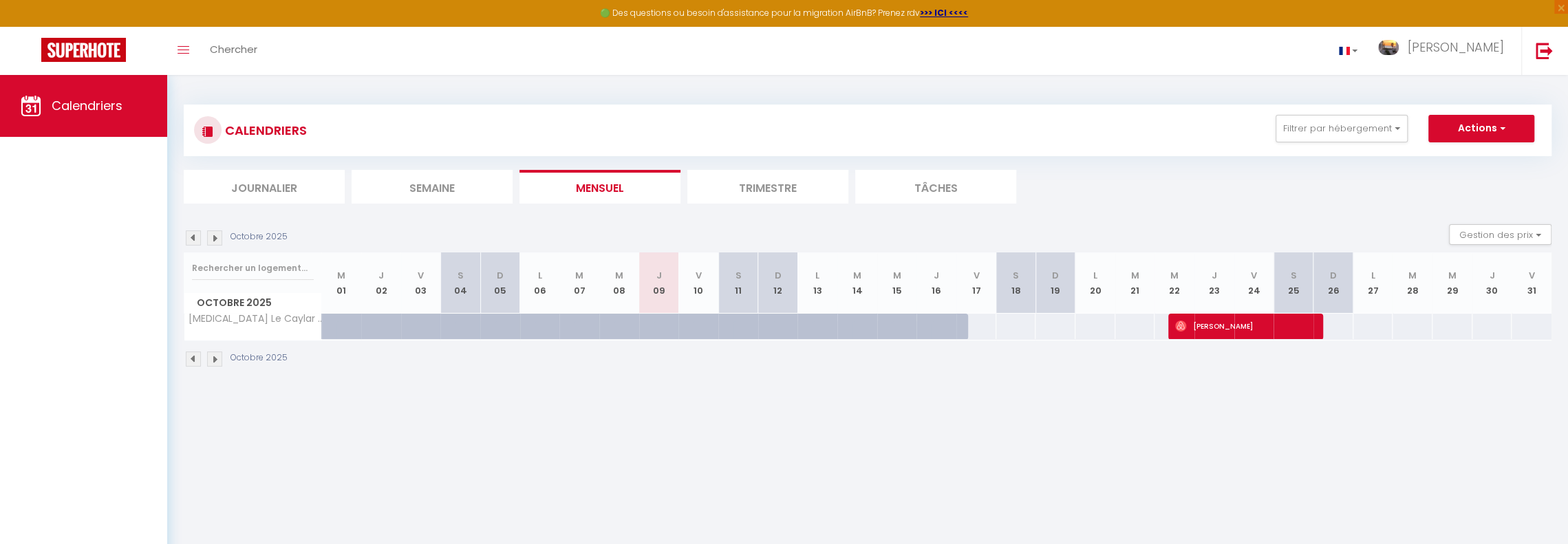
click at [215, 239] on img at bounding box center [215, 238] width 15 height 15
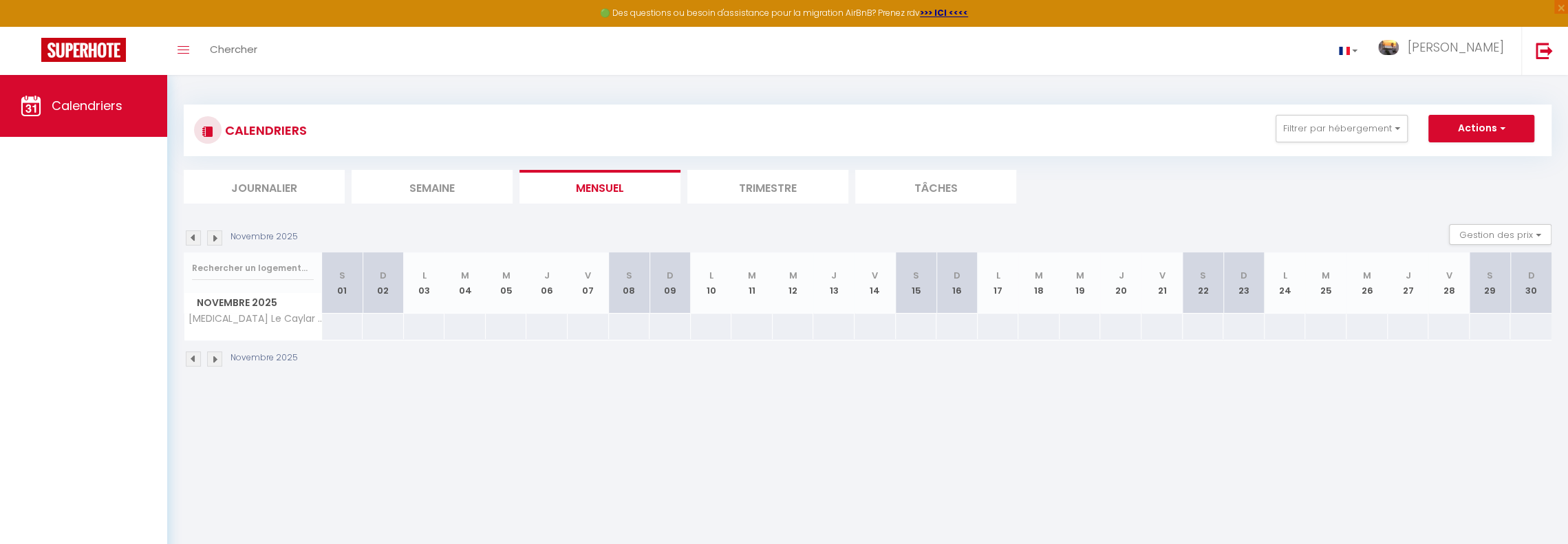
click at [995, 335] on div "112" at bounding box center [998, 326] width 42 height 26
click at [997, 334] on div "112" at bounding box center [998, 326] width 42 height 26
click at [1500, 126] on span "button" at bounding box center [1500, 128] width 8 height 14
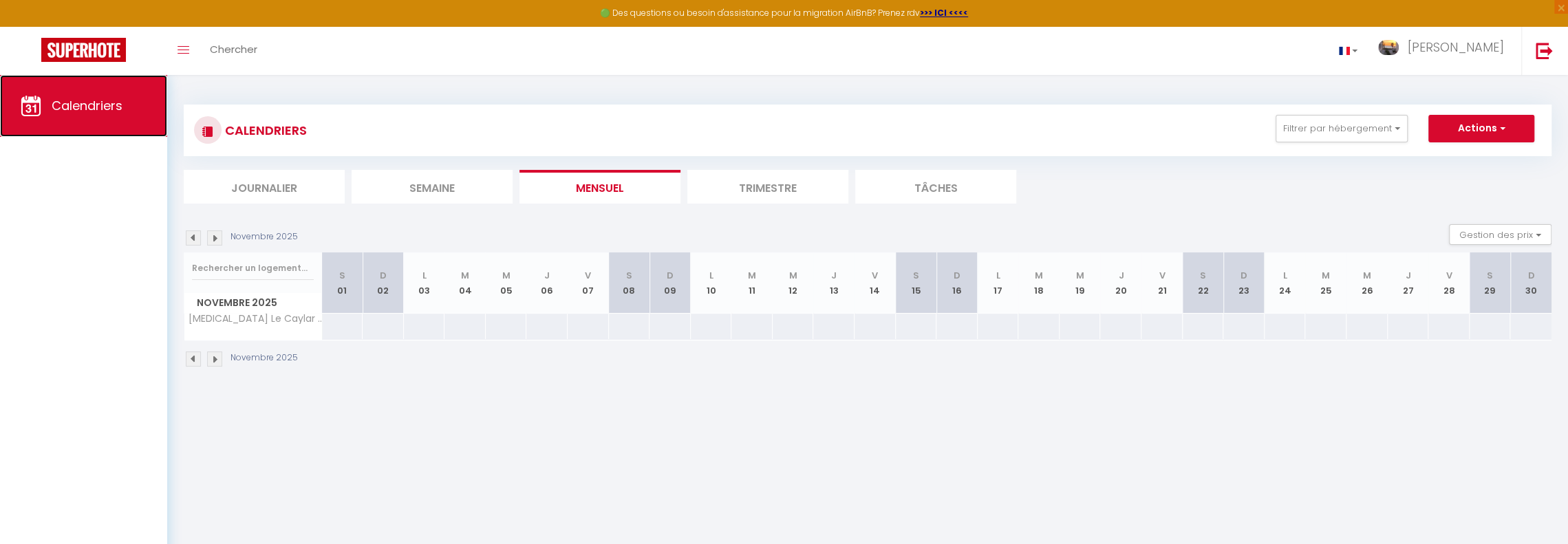
click at [86, 103] on span "Calendriers" at bounding box center [87, 105] width 71 height 17
